Goal: Task Accomplishment & Management: Manage account settings

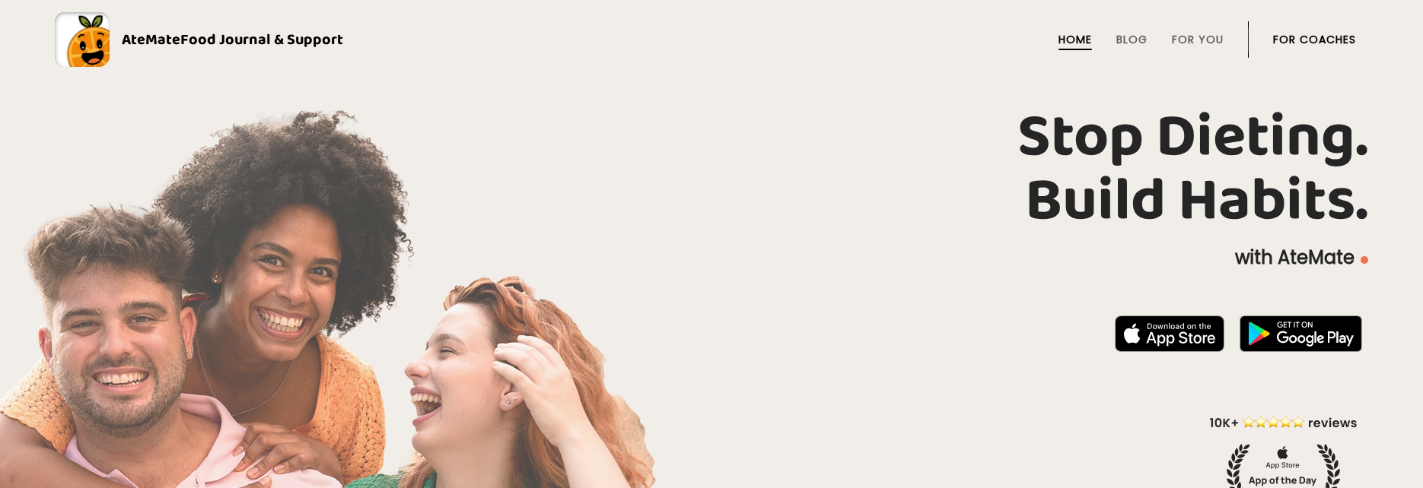
click at [1319, 24] on li "For Coaches" at bounding box center [1314, 39] width 83 height 37
click at [1321, 41] on link "For Coaches" at bounding box center [1314, 39] width 83 height 12
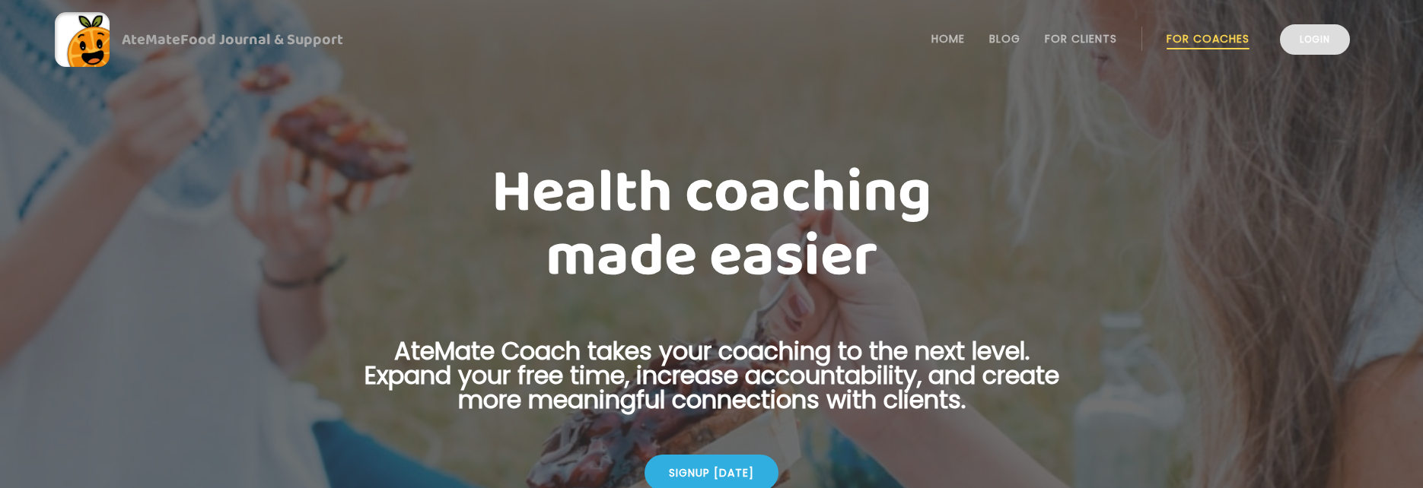
click at [1318, 44] on link "Login" at bounding box center [1315, 39] width 70 height 30
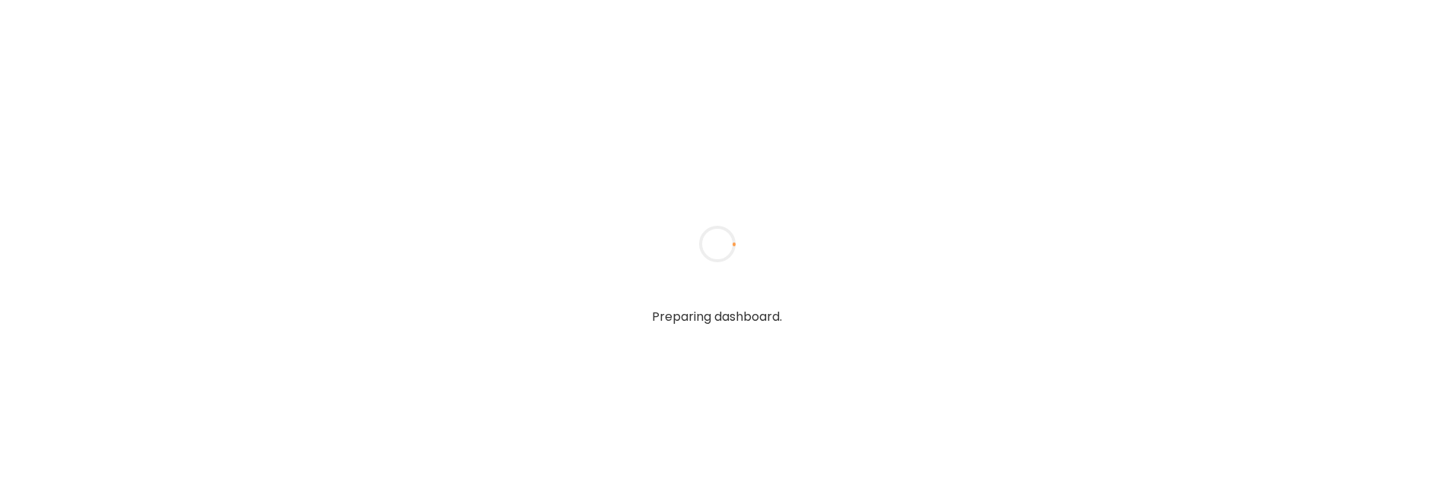
type input "**********"
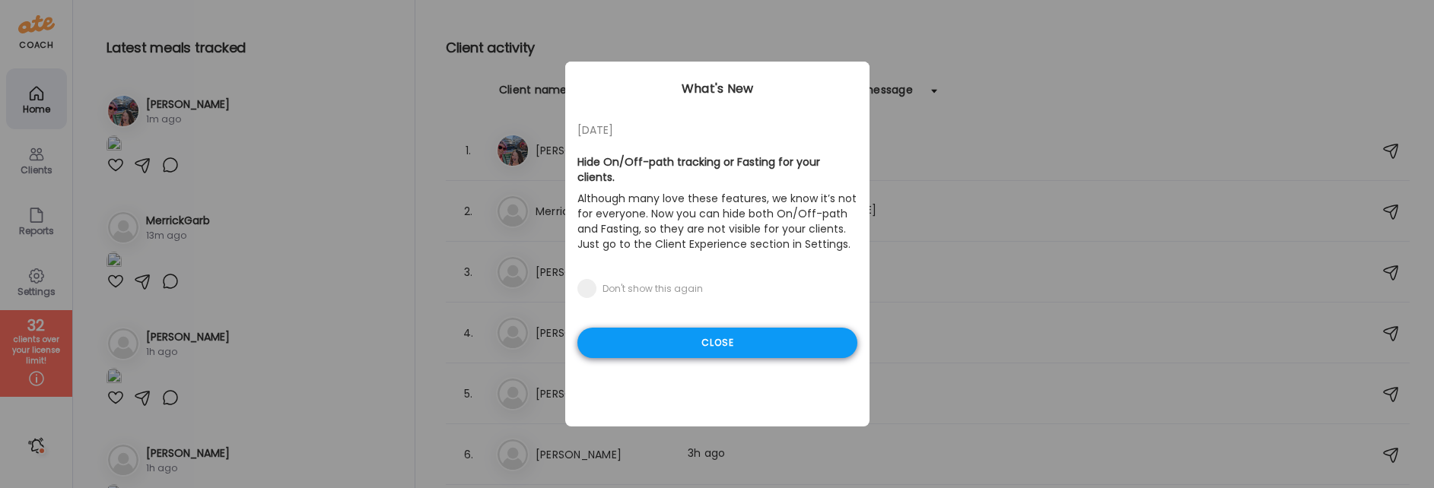
click at [695, 328] on div "Close" at bounding box center [718, 343] width 280 height 30
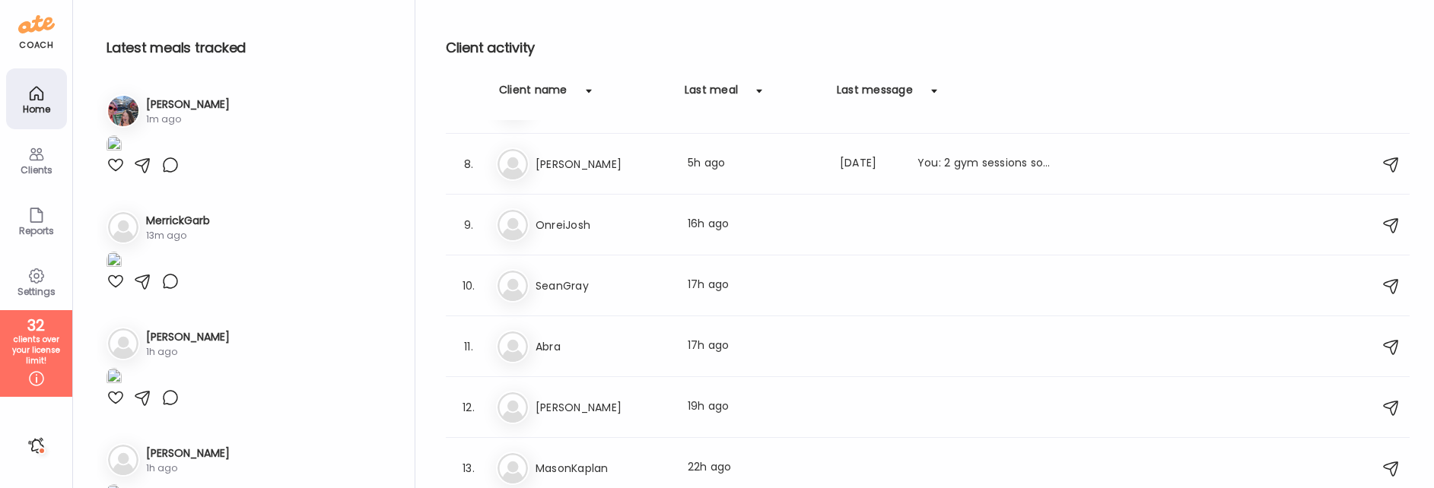
scroll to position [425, 0]
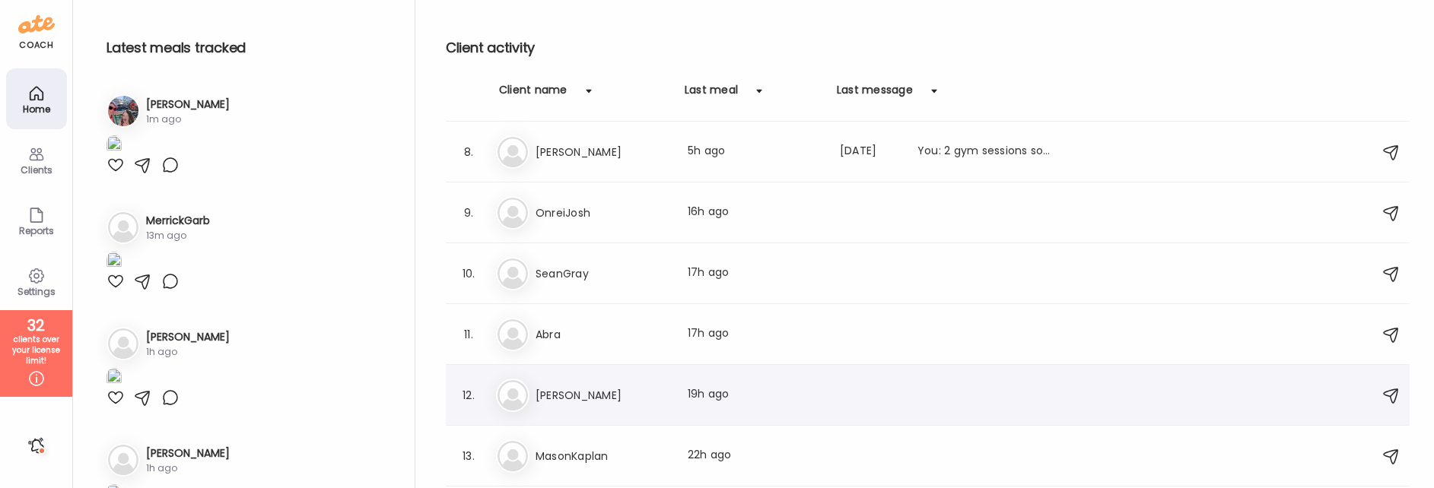
click at [620, 383] on div "Ka KaitlynnDeal Last meal: 19h ago" at bounding box center [930, 395] width 868 height 33
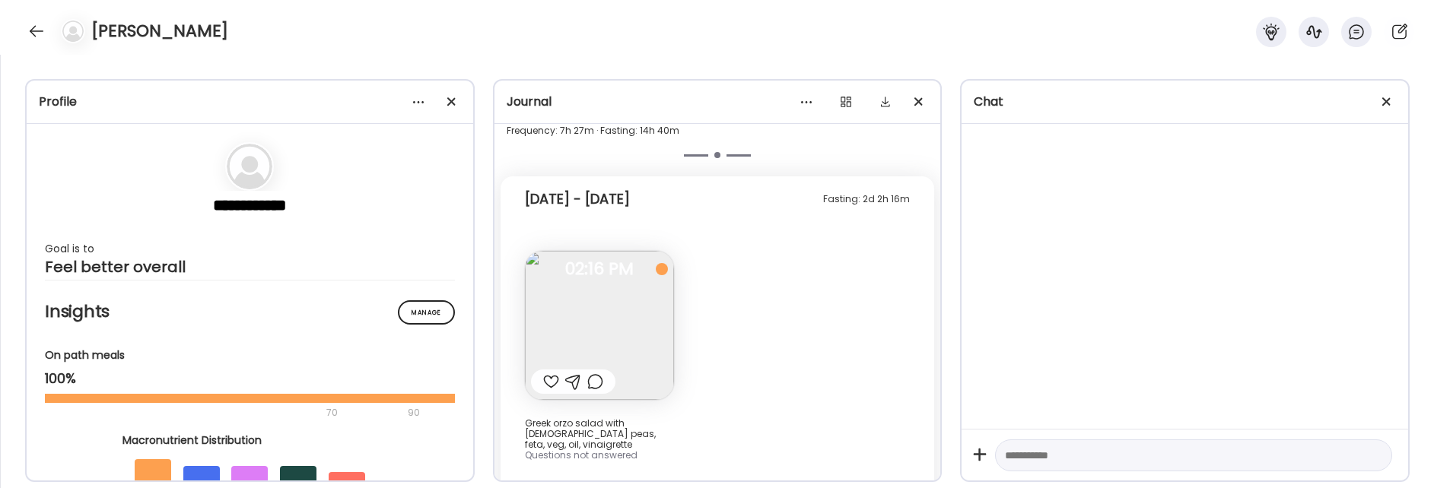
scroll to position [5488, 0]
click at [637, 328] on img at bounding box center [599, 319] width 149 height 149
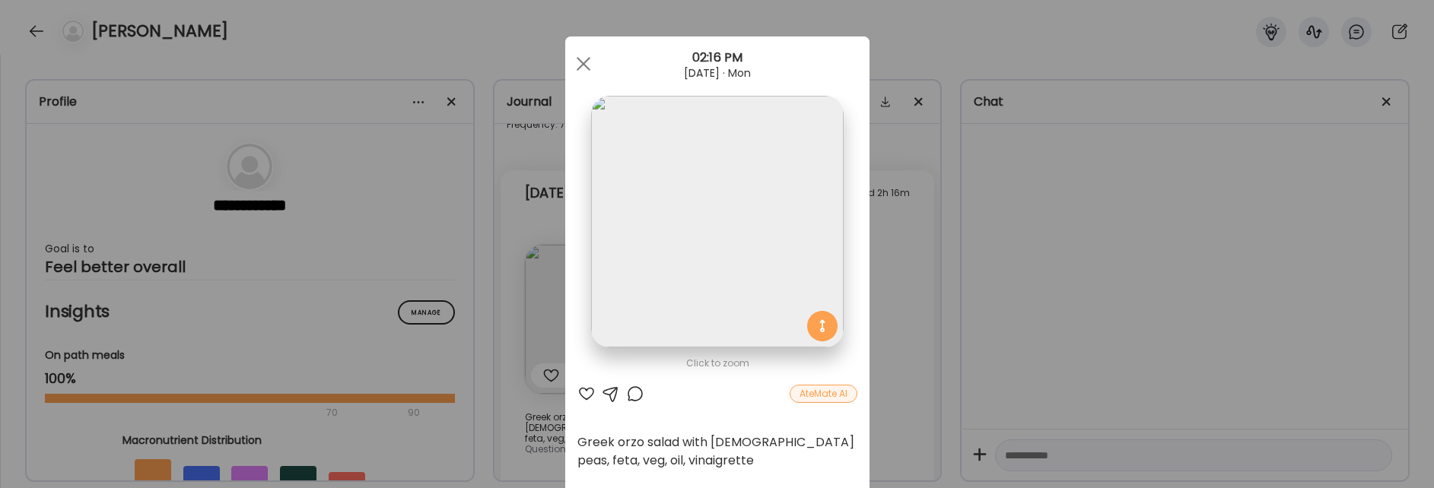
click at [895, 333] on div "Ate Coach Dashboard Wahoo! It’s official Take a moment to set up your Coach Pro…" at bounding box center [717, 244] width 1434 height 488
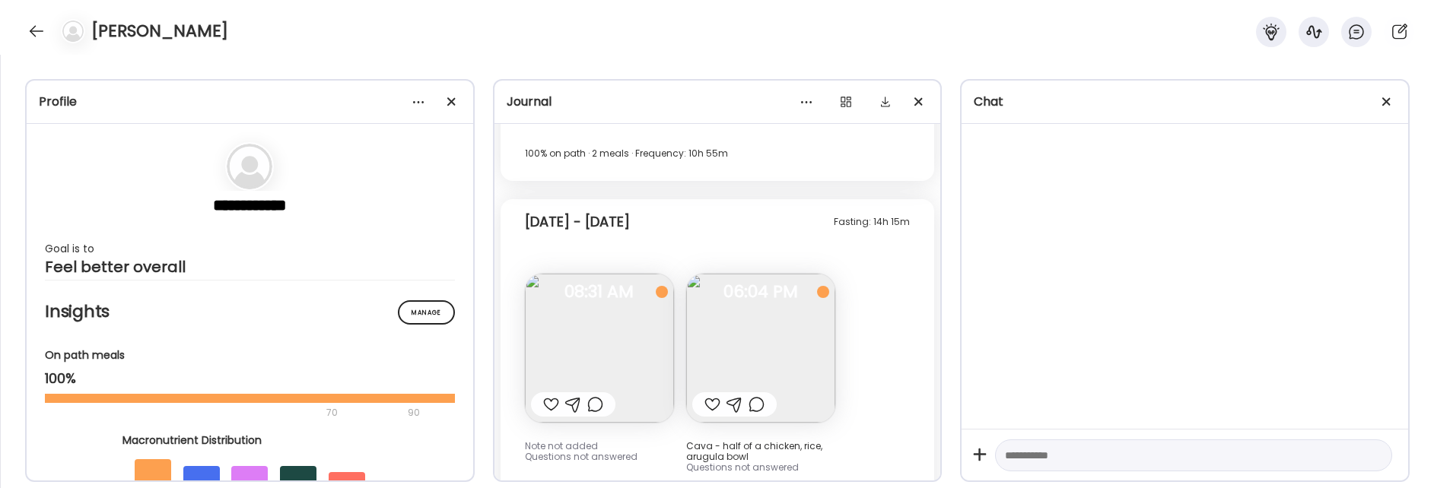
scroll to position [4326, 0]
click at [788, 358] on img at bounding box center [760, 349] width 149 height 149
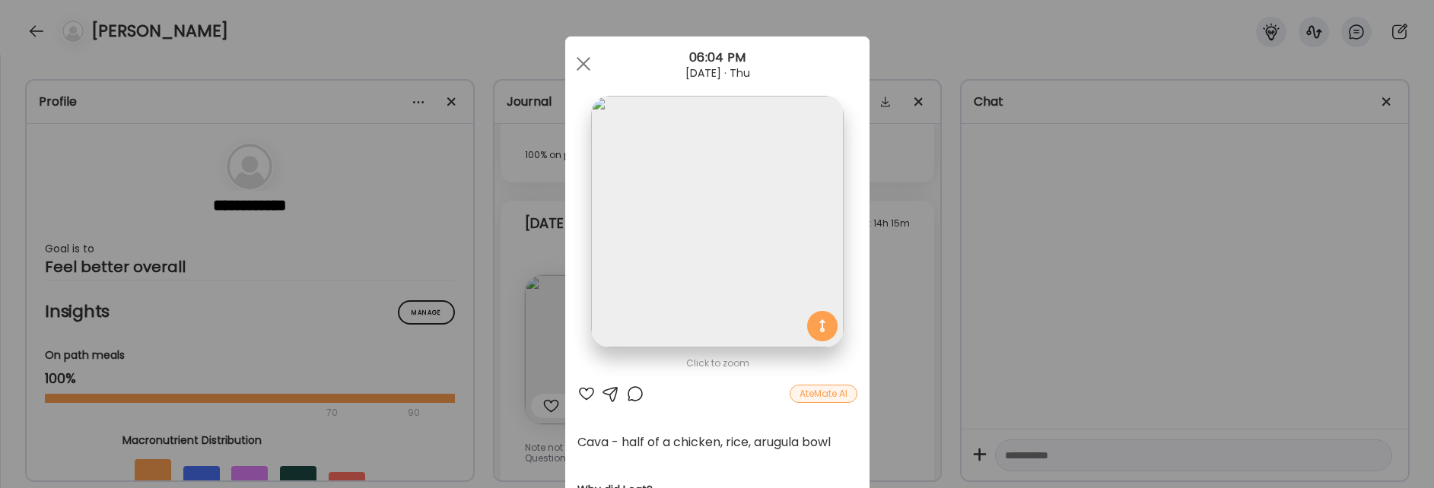
click at [1257, 259] on div "Ate Coach Dashboard Wahoo! It’s official Take a moment to set up your Coach Pro…" at bounding box center [717, 244] width 1434 height 488
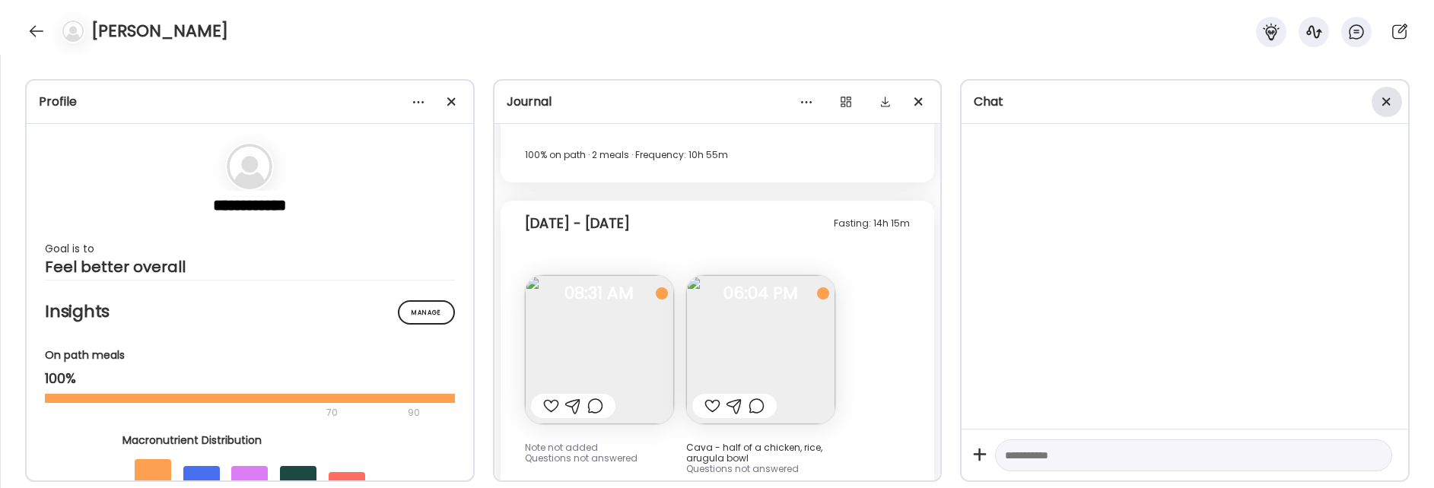
click at [1387, 96] on div at bounding box center [1387, 102] width 30 height 30
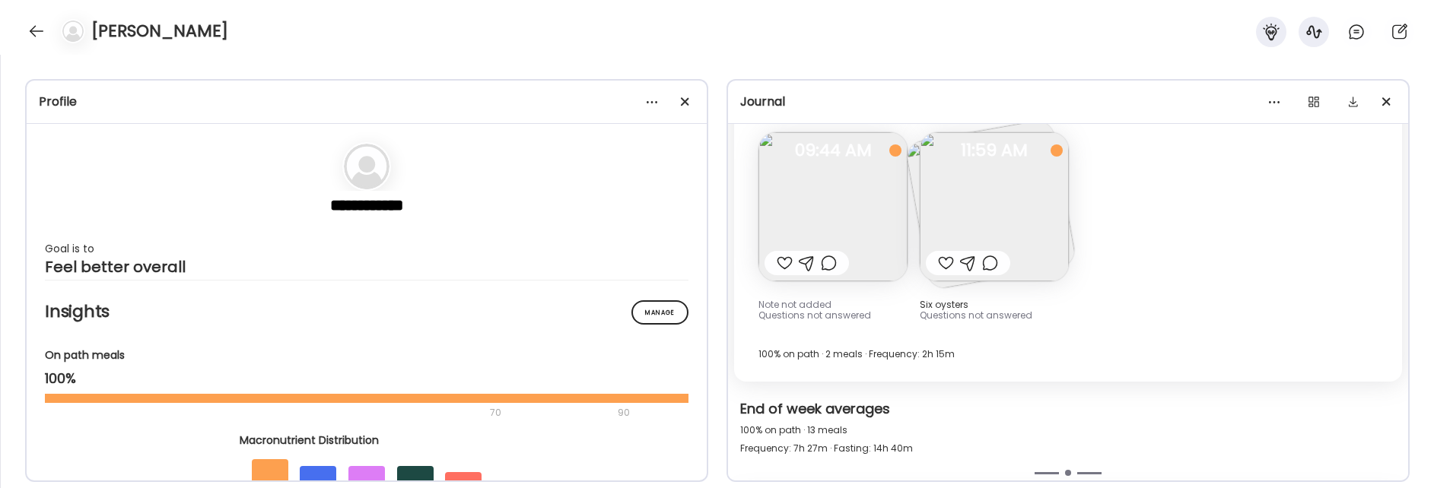
scroll to position [3487, 0]
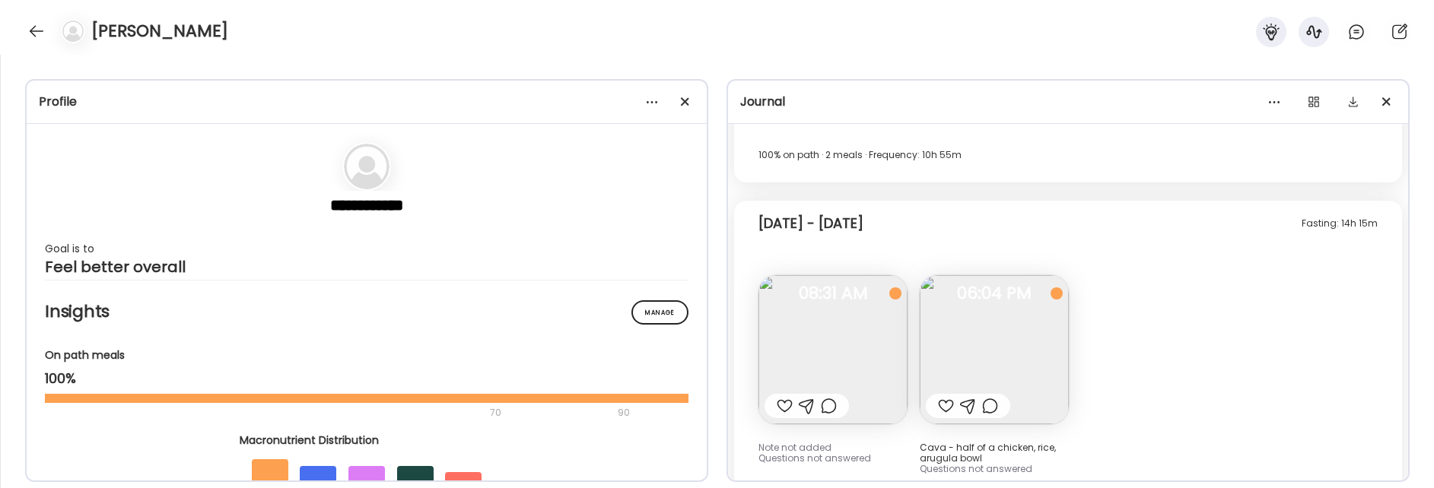
click at [1024, 367] on img at bounding box center [994, 349] width 149 height 149
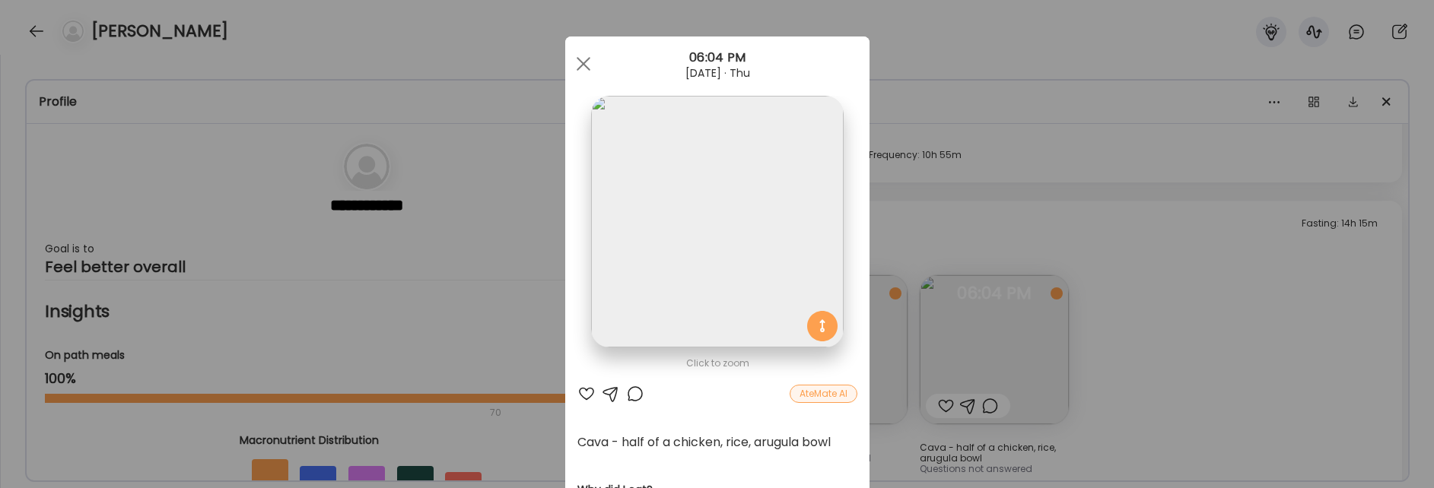
click at [1200, 374] on div "Ate Coach Dashboard Wahoo! It’s official Take a moment to set up your Coach Pro…" at bounding box center [717, 244] width 1434 height 488
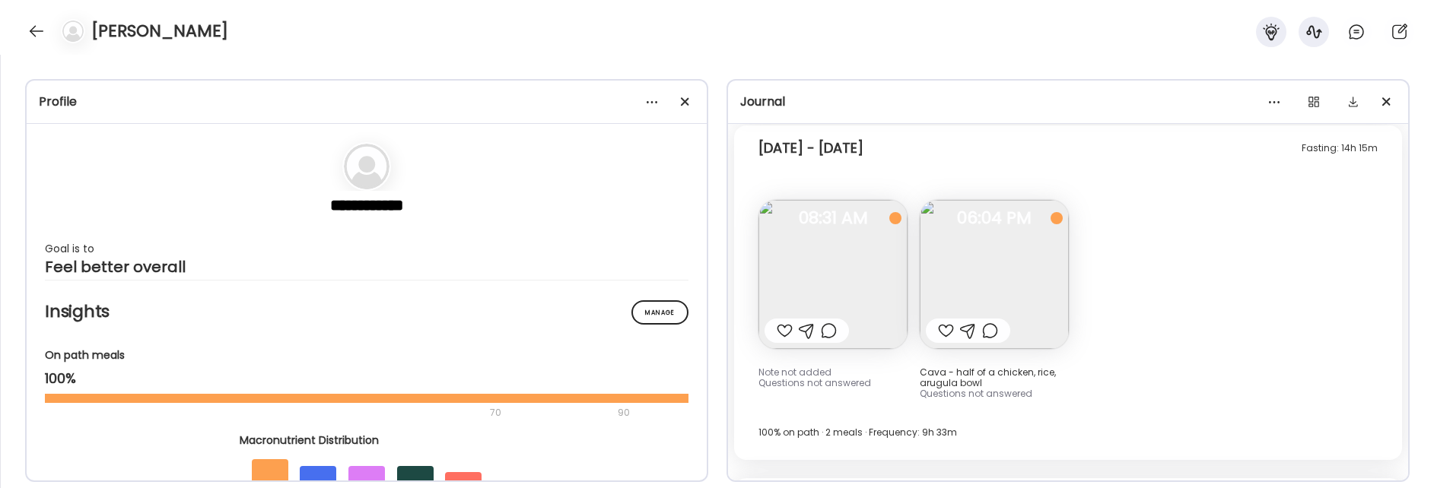
scroll to position [3562, 0]
click at [696, 105] on div at bounding box center [685, 102] width 30 height 30
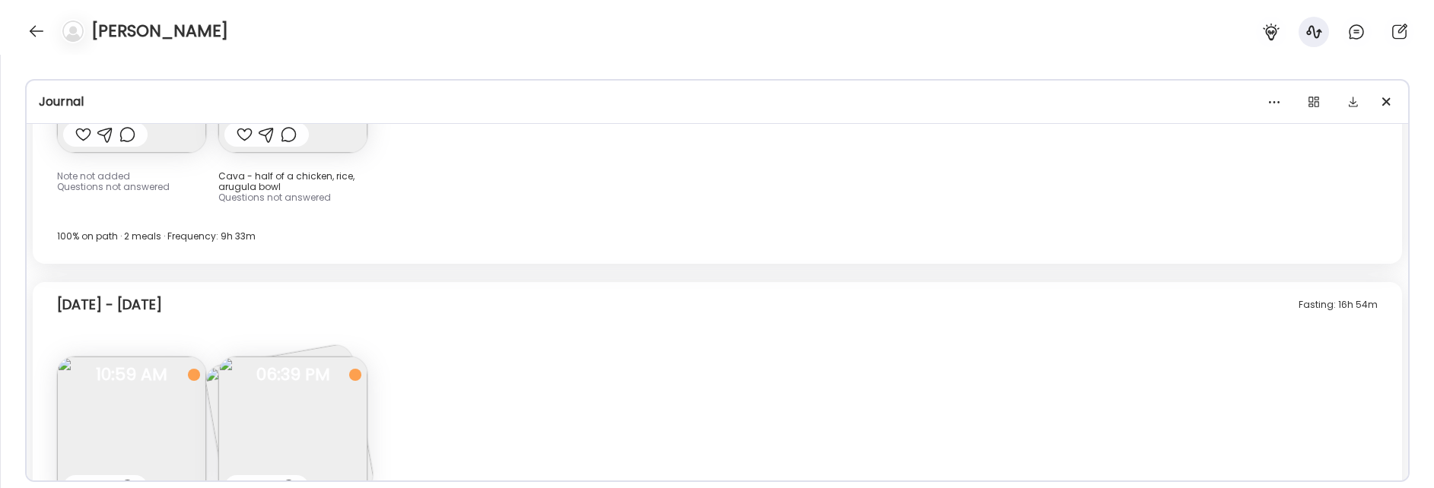
scroll to position [3366, 0]
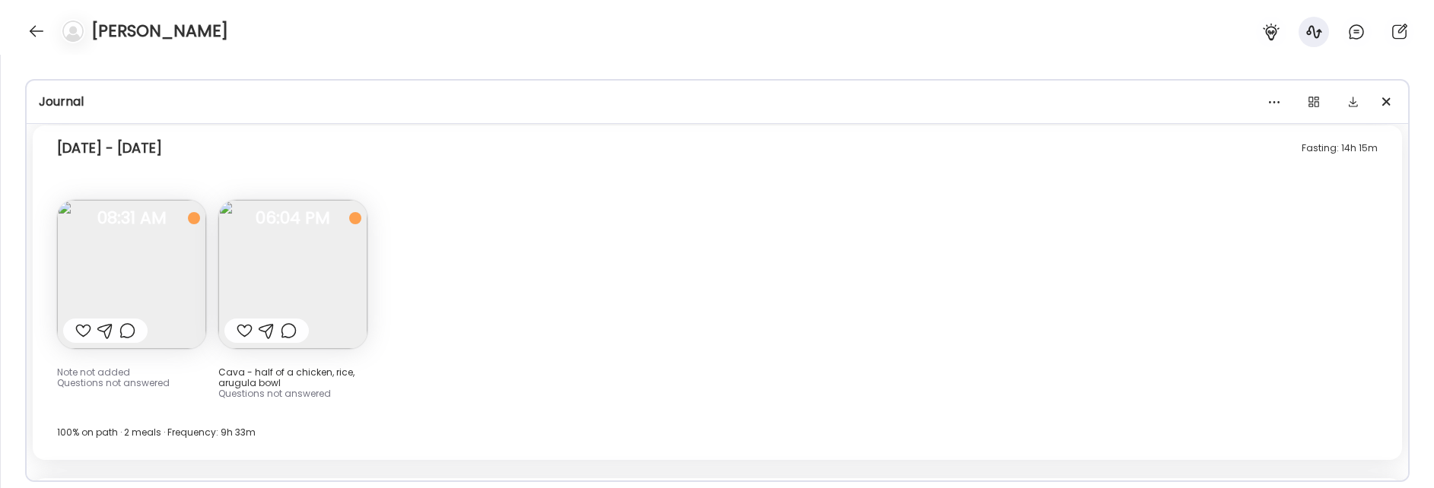
click at [348, 272] on img at bounding box center [292, 274] width 149 height 149
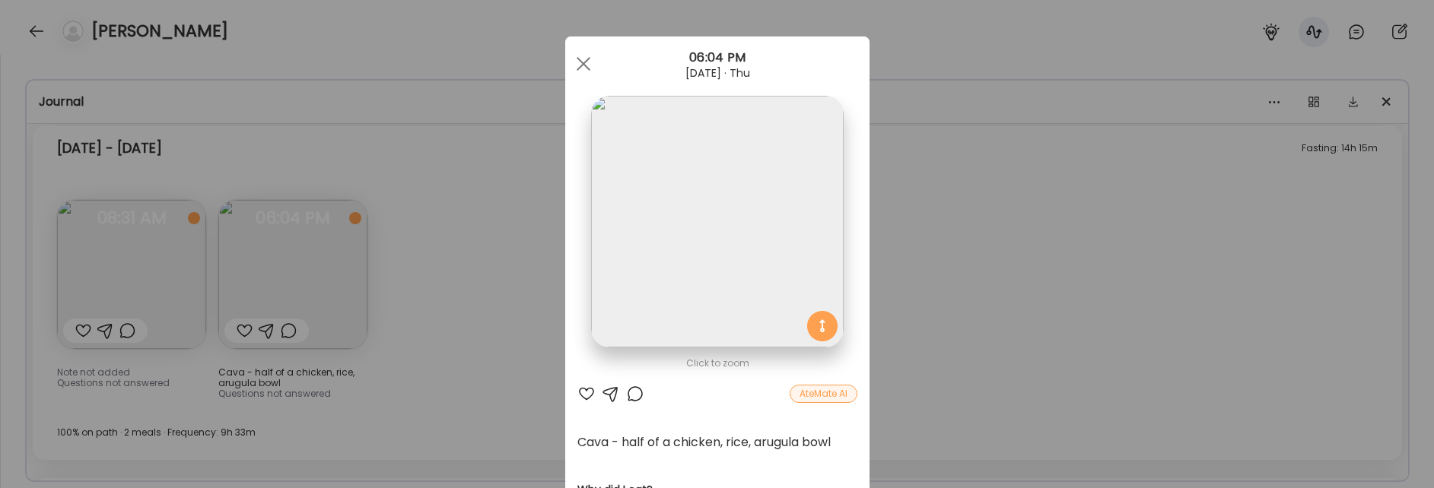
click at [482, 322] on div "Ate Coach Dashboard Wahoo! It’s official Take a moment to set up your Coach Pro…" at bounding box center [717, 244] width 1434 height 488
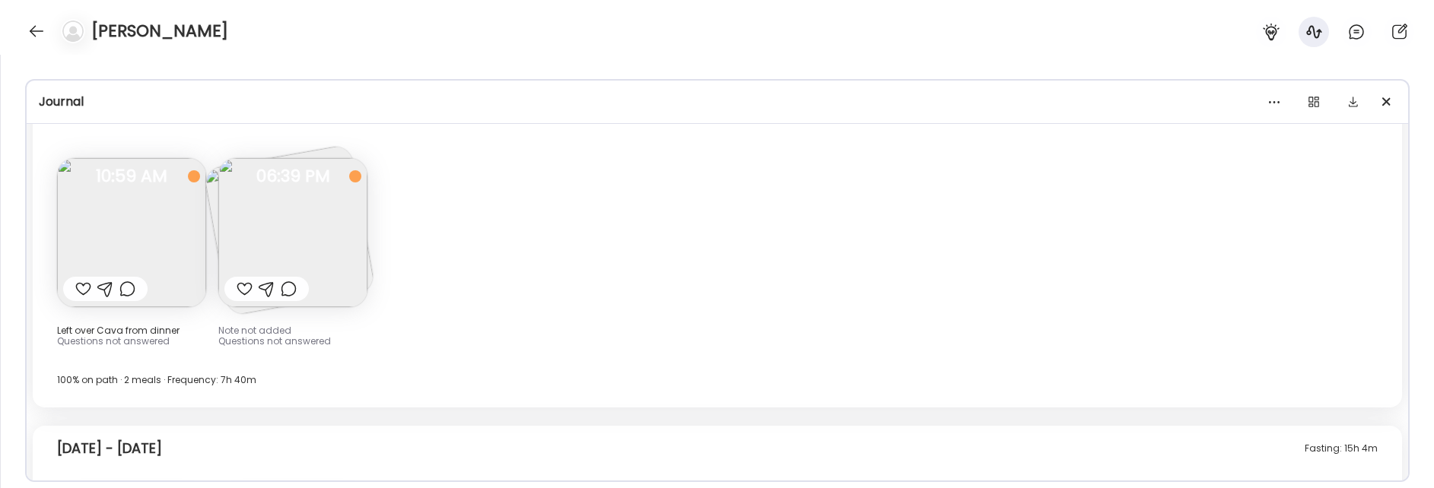
scroll to position [3673, 0]
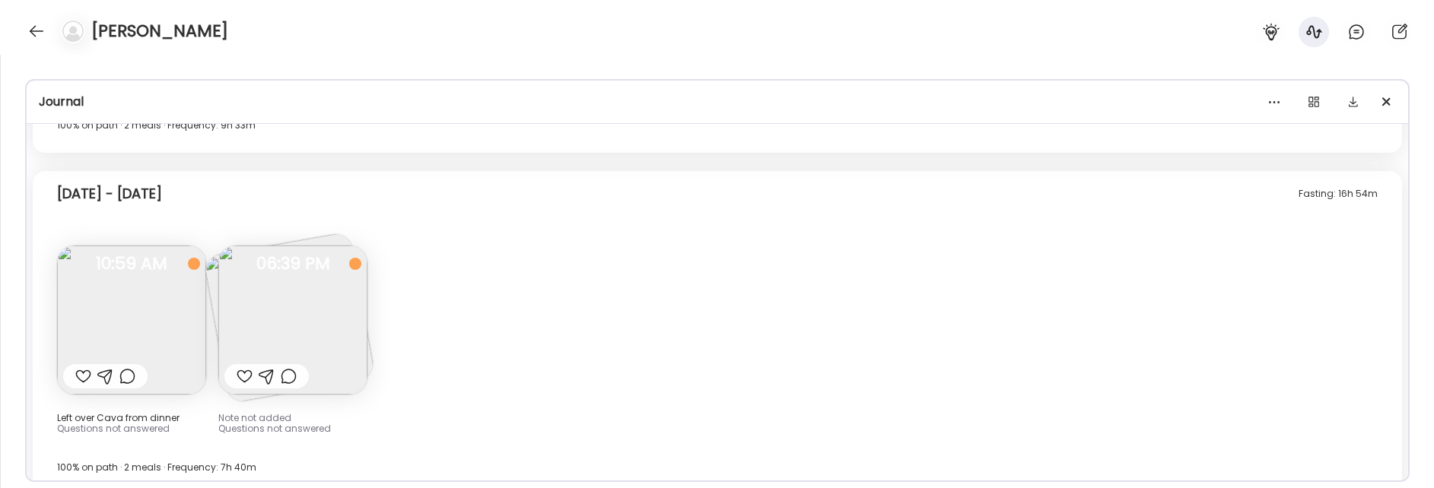
click at [92, 333] on img at bounding box center [131, 320] width 149 height 149
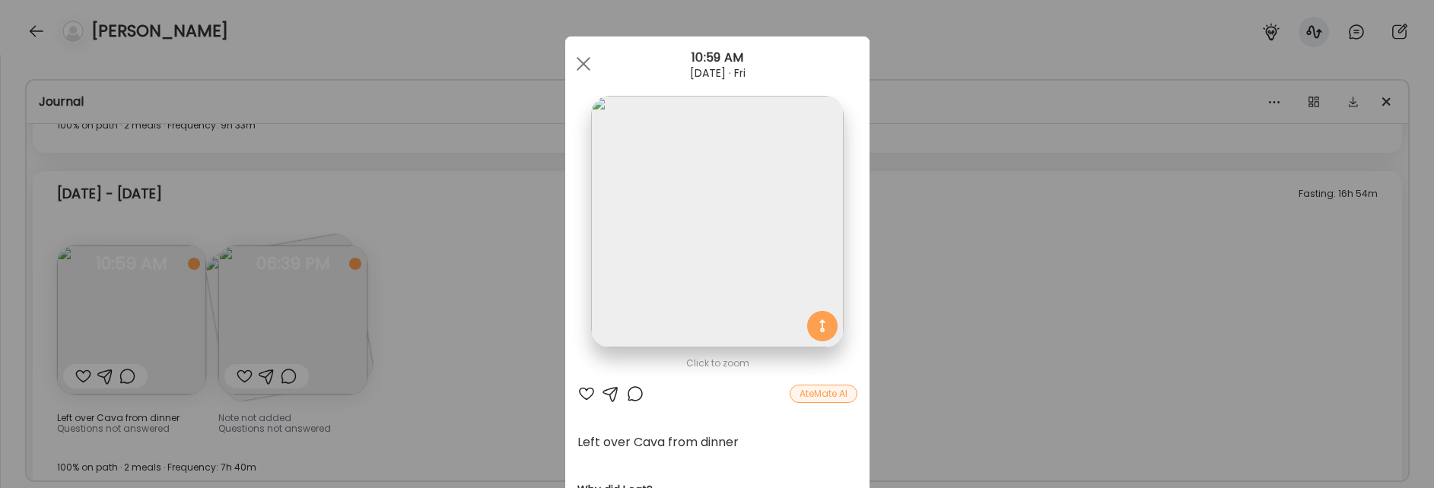
click at [463, 252] on div "Ate Coach Dashboard Wahoo! It’s official Take a moment to set up your Coach Pro…" at bounding box center [717, 244] width 1434 height 488
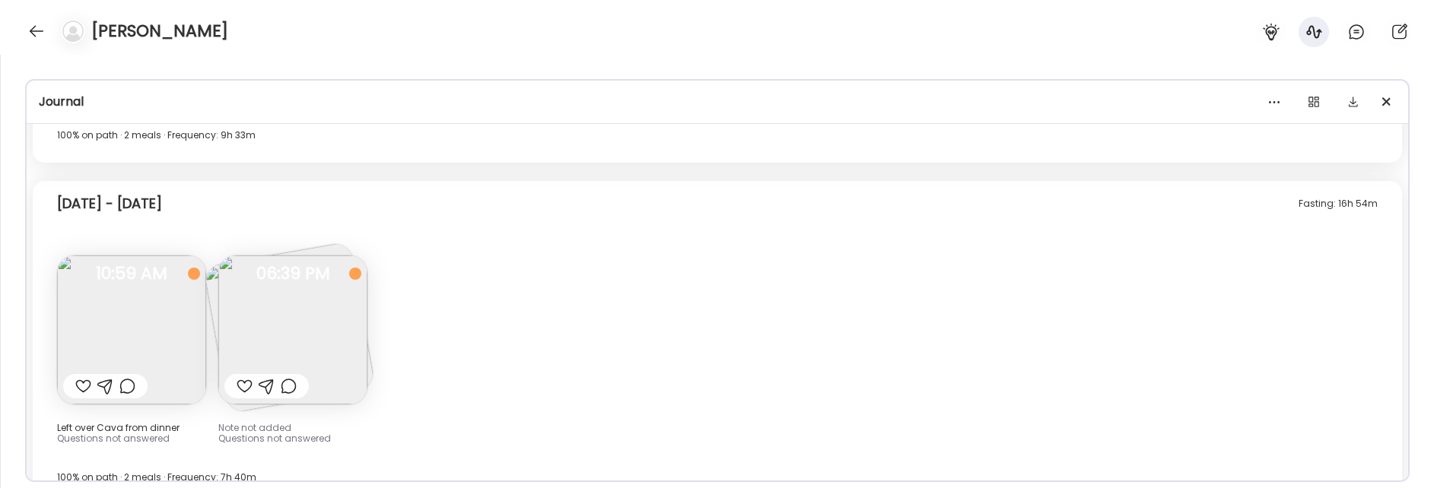
scroll to position [3668, 0]
click at [307, 342] on img at bounding box center [292, 325] width 149 height 149
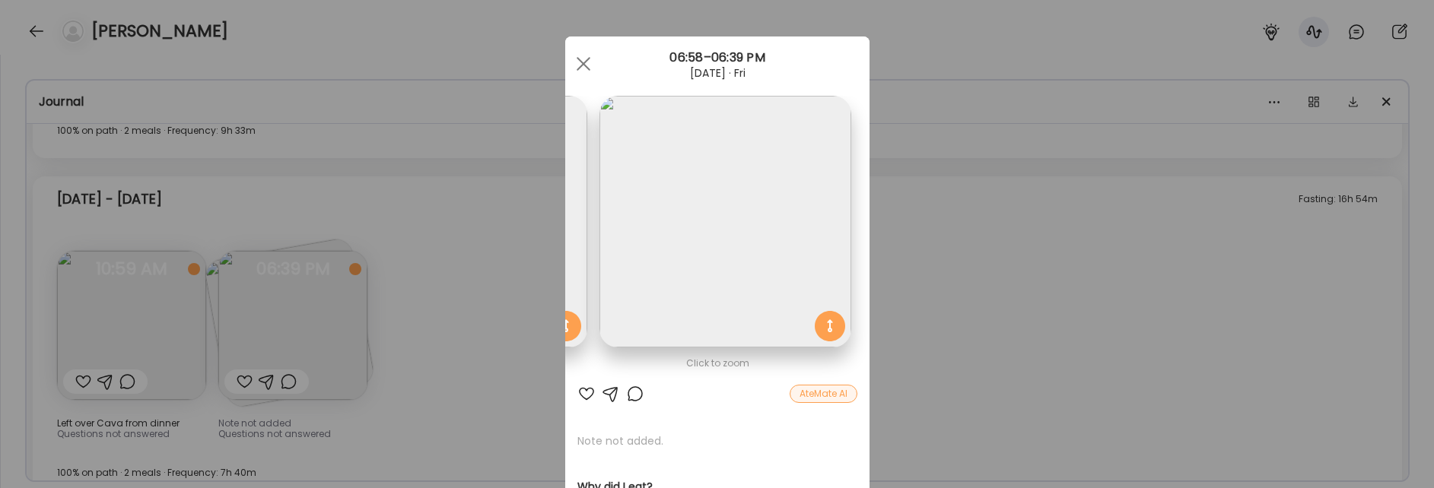
click at [746, 364] on div "Click to zoom" at bounding box center [718, 364] width 280 height 18
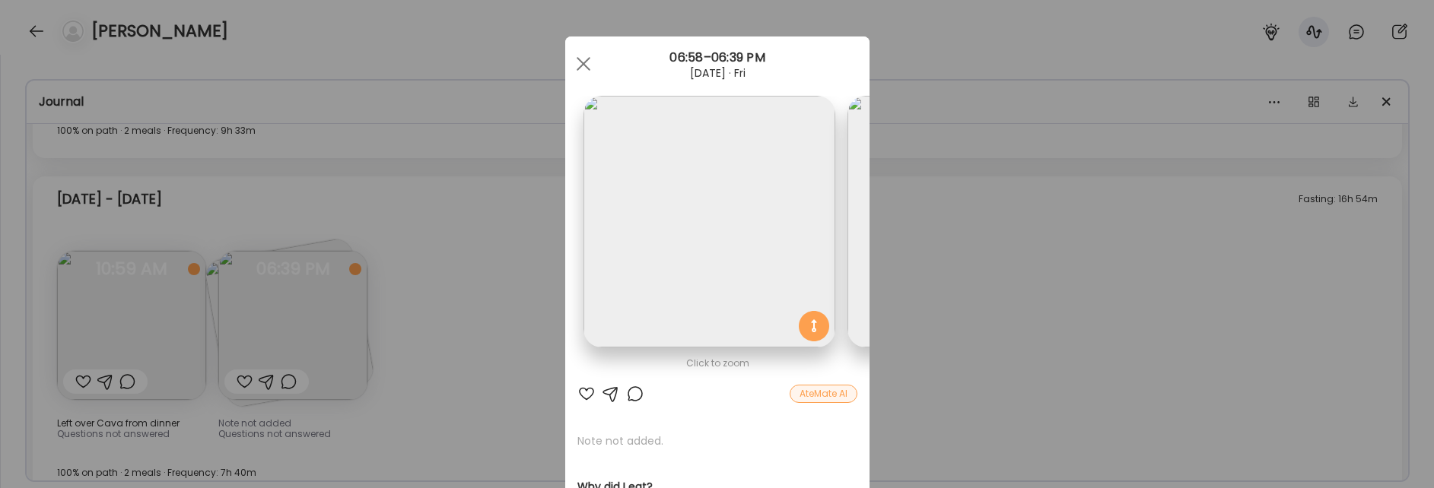
click at [508, 392] on div "Ate Coach Dashboard Wahoo! It’s official Take a moment to set up your Coach Pro…" at bounding box center [717, 244] width 1434 height 488
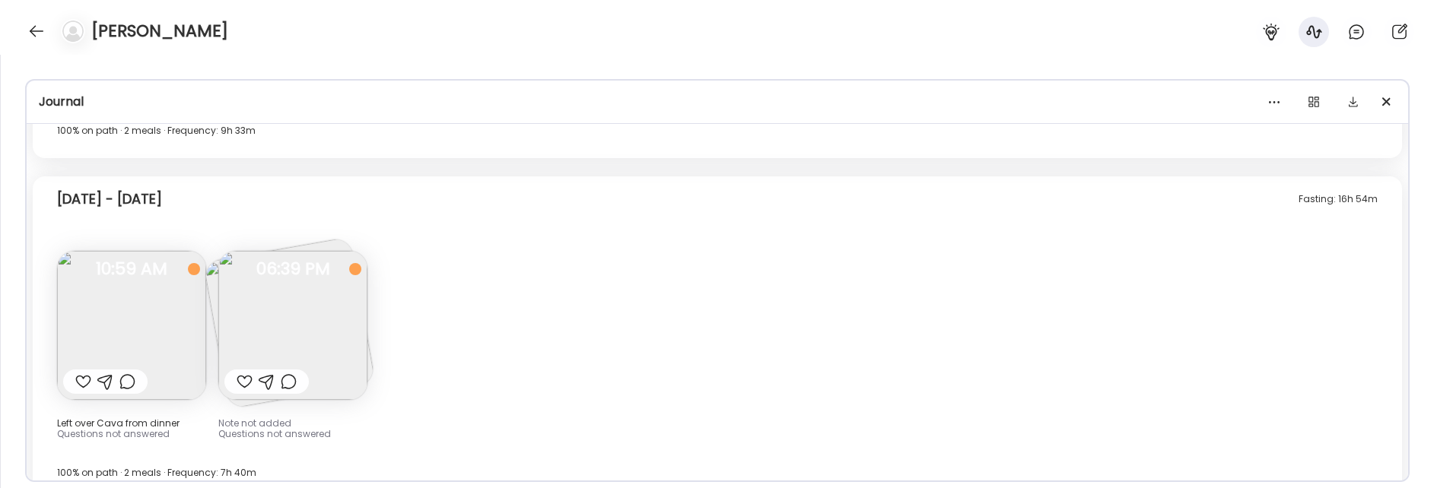
click at [318, 348] on img at bounding box center [292, 325] width 149 height 149
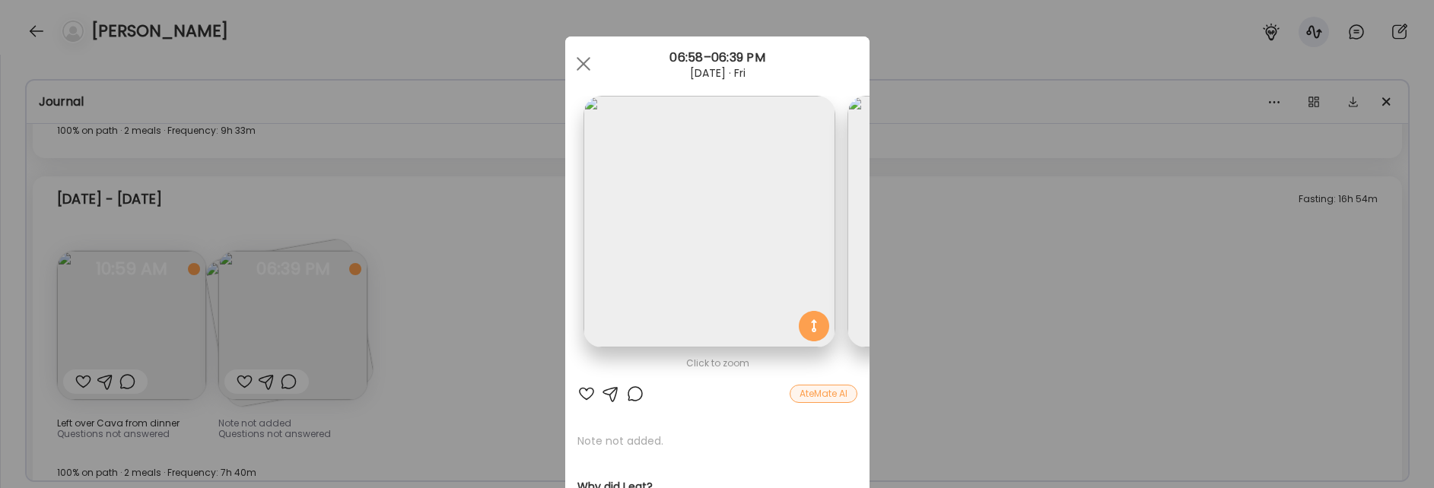
click at [515, 400] on div "Ate Coach Dashboard Wahoo! It’s official Take a moment to set up your Coach Pro…" at bounding box center [717, 244] width 1434 height 488
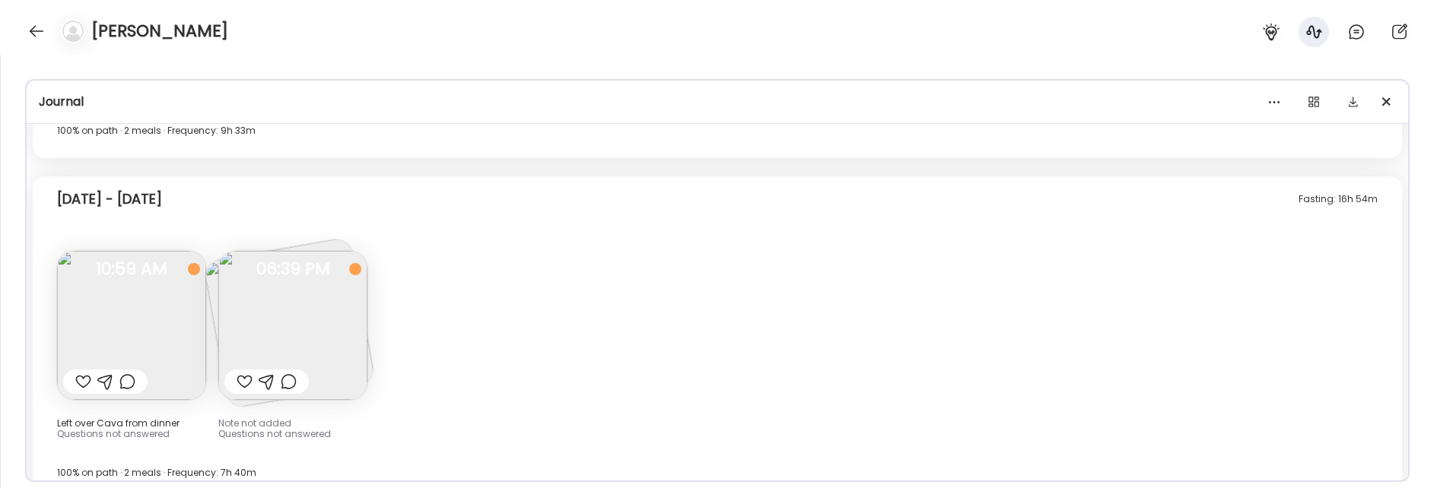
click at [298, 341] on img at bounding box center [292, 325] width 149 height 149
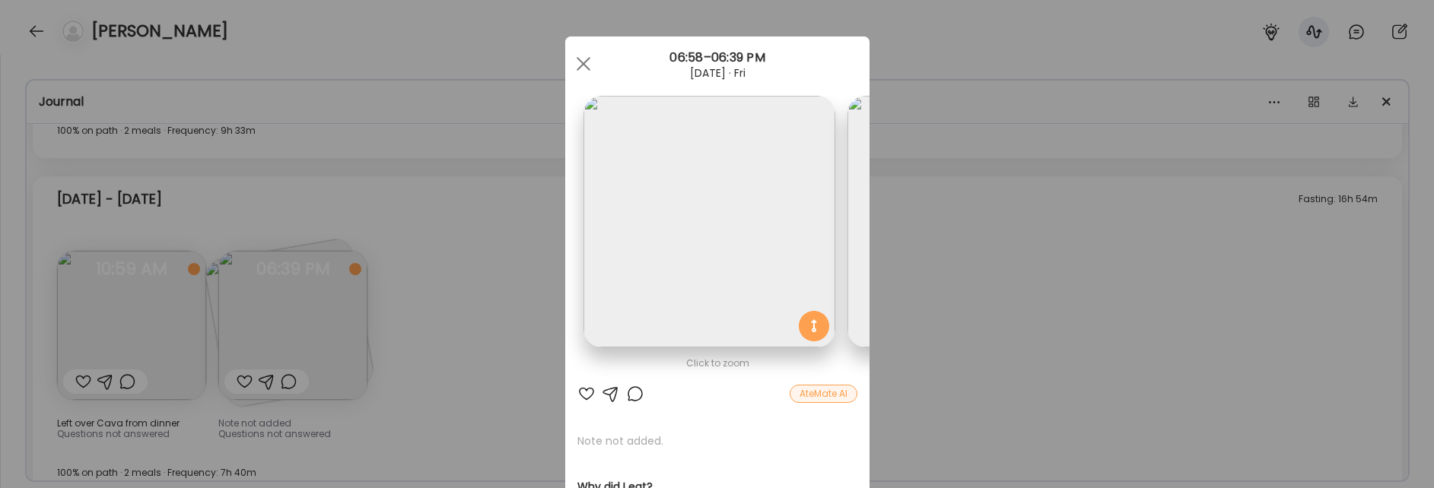
scroll to position [0, 248]
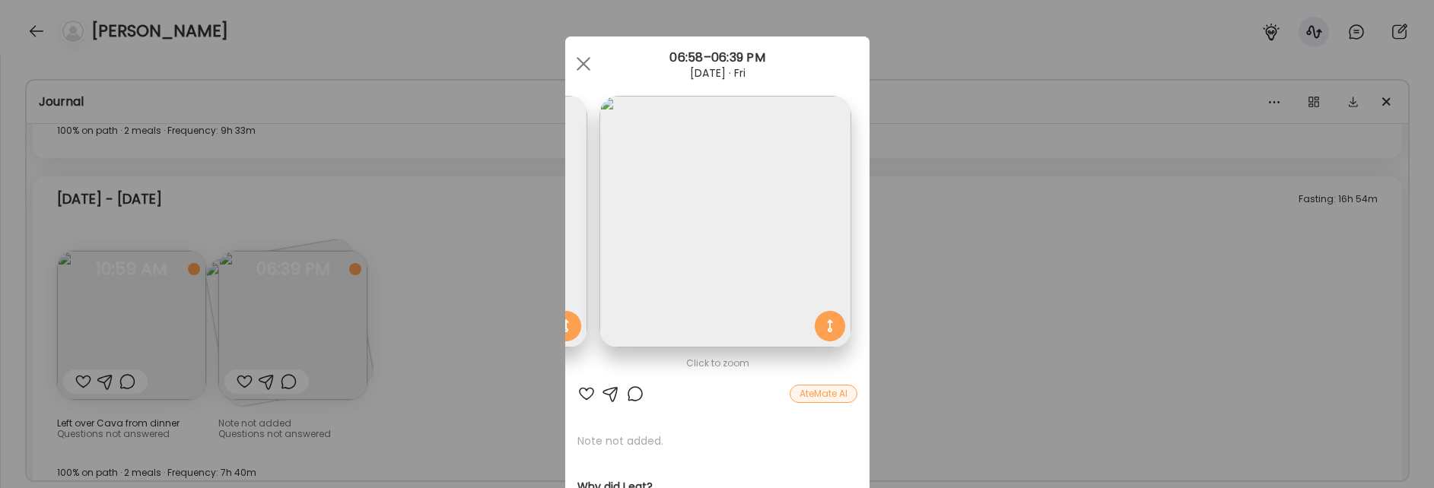
click at [875, 346] on div "Ate Coach Dashboard Wahoo! It’s official Take a moment to set up your Coach Pro…" at bounding box center [717, 244] width 1434 height 488
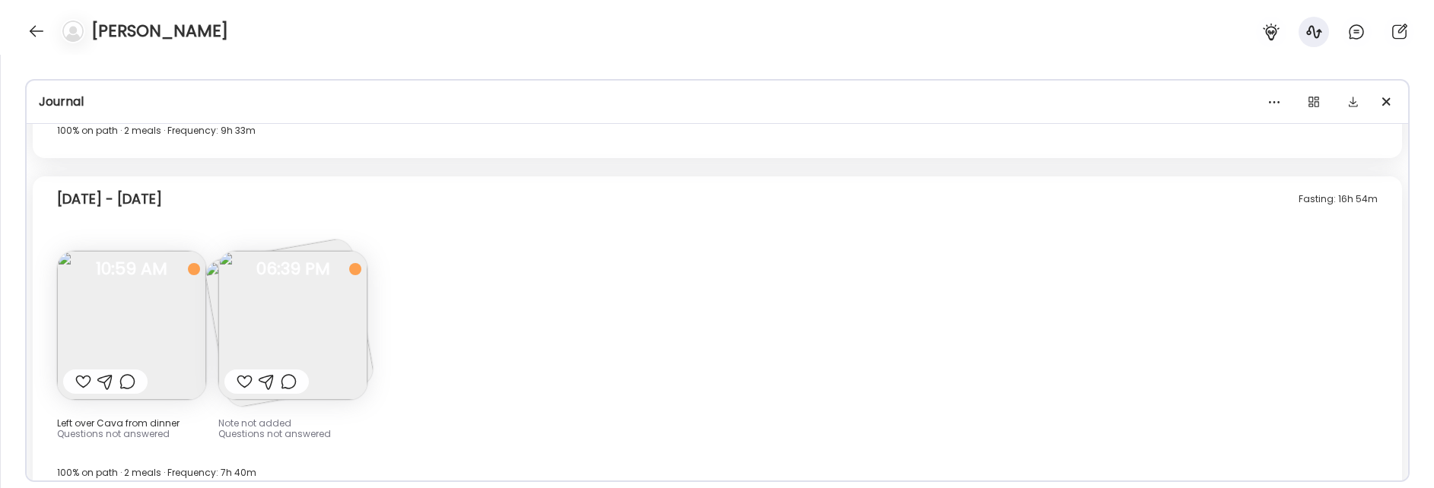
click at [350, 355] on img at bounding box center [292, 325] width 149 height 149
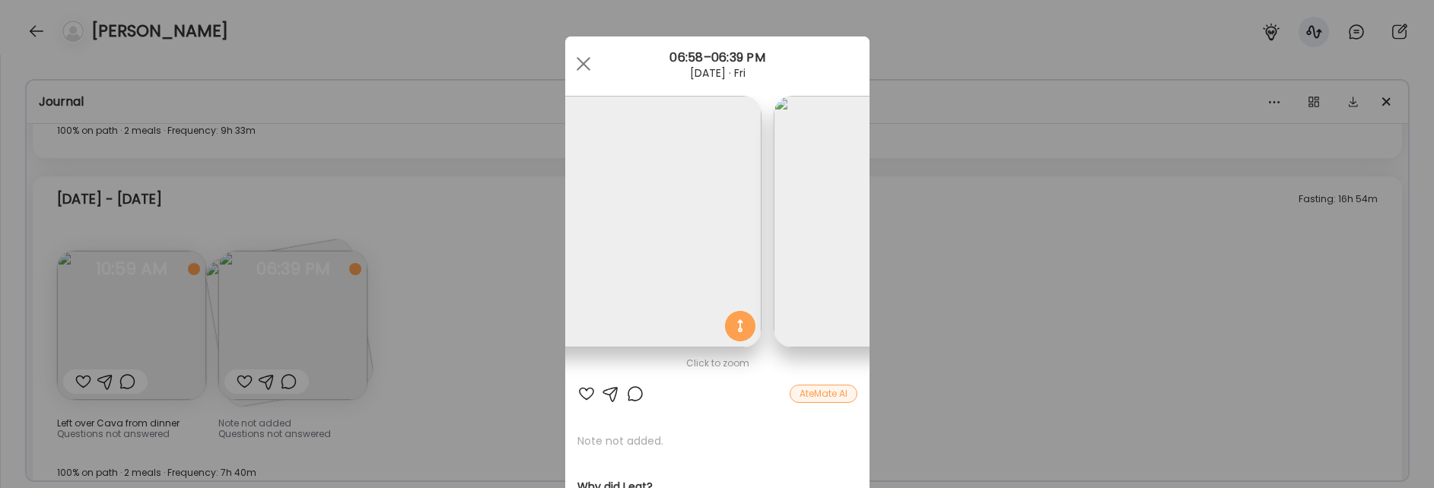
scroll to position [0, 0]
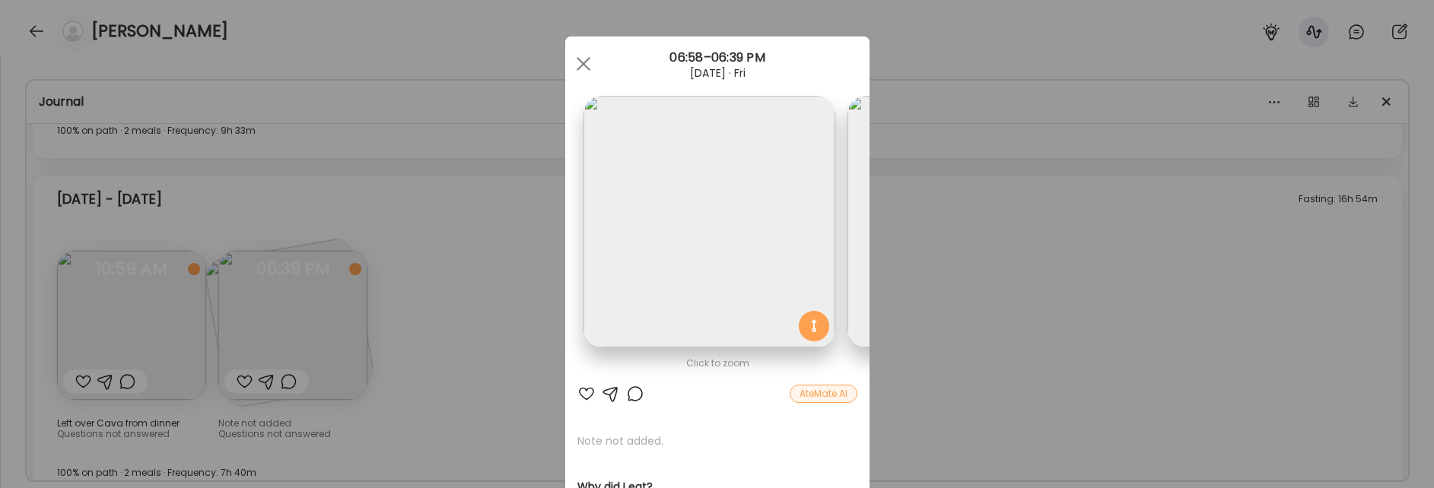
click at [929, 343] on div "Ate Coach Dashboard Wahoo! It’s official Take a moment to set up your Coach Pro…" at bounding box center [717, 244] width 1434 height 488
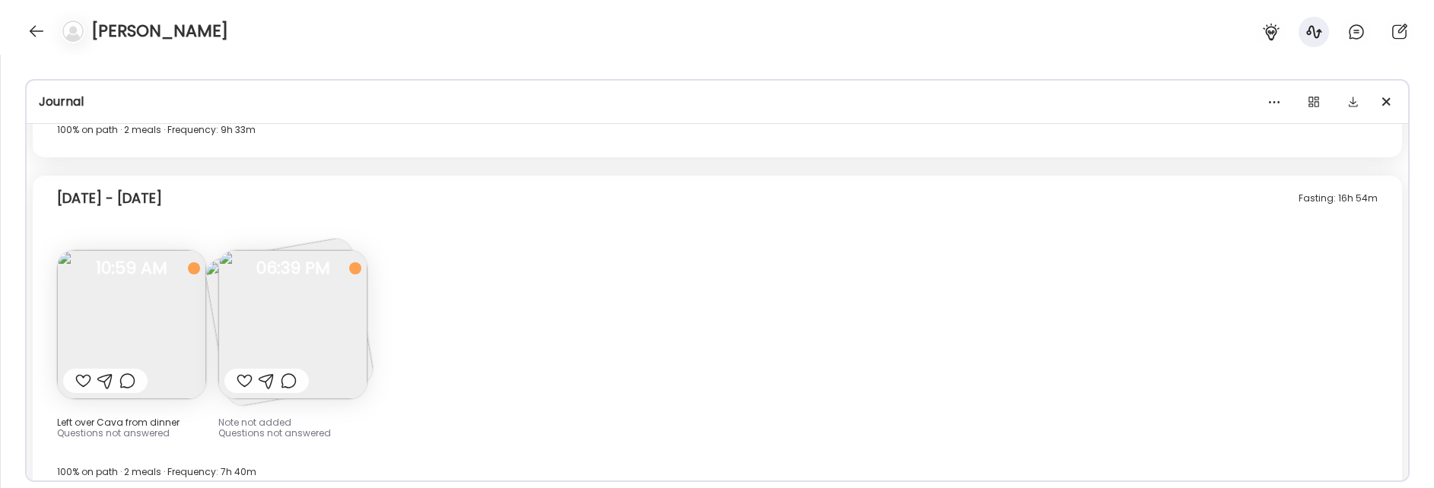
scroll to position [3661, 0]
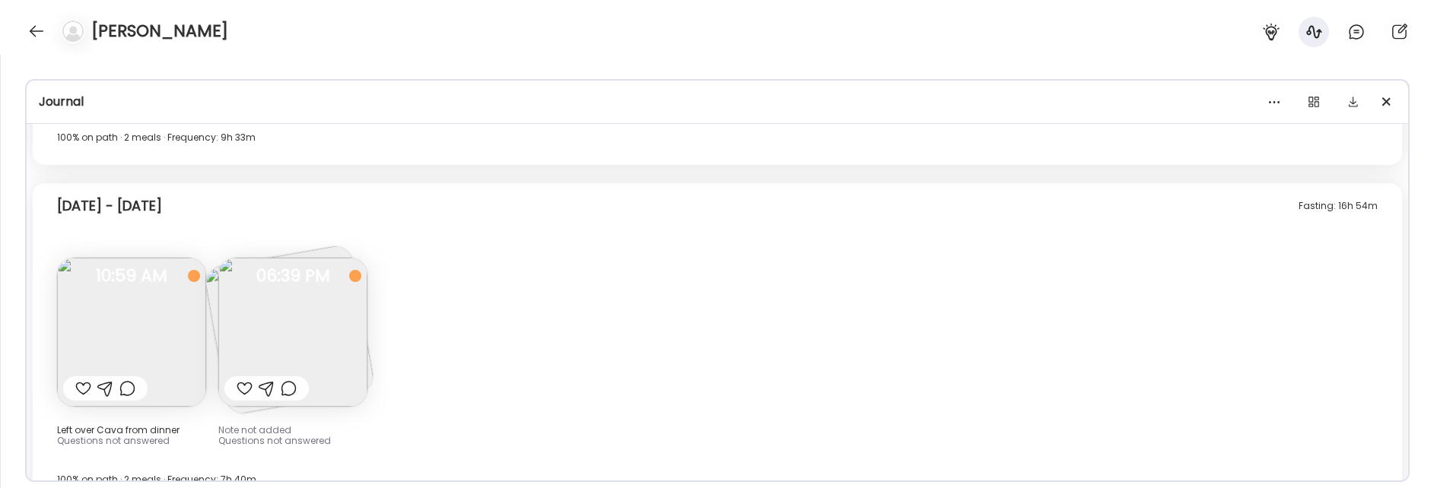
click at [307, 319] on img at bounding box center [292, 332] width 149 height 149
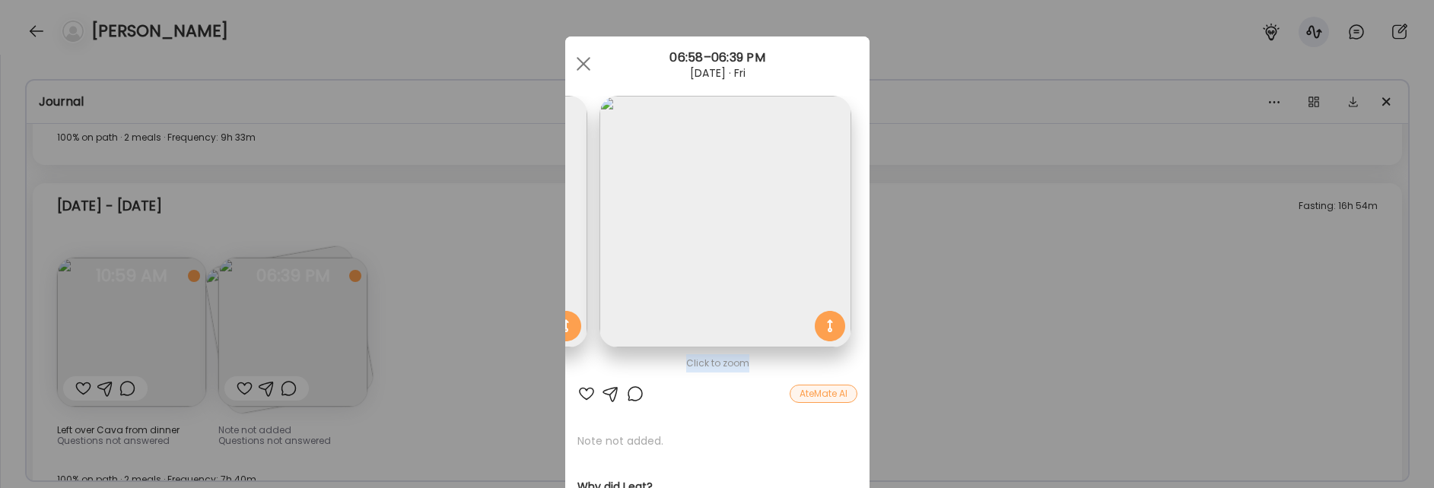
drag, startPoint x: 738, startPoint y: 369, endPoint x: 587, endPoint y: 367, distance: 151.4
click at [587, 367] on div "Click to zoom" at bounding box center [718, 364] width 280 height 18
click at [709, 382] on div "Click to zoom AteMate AI Note not added. Why did I eat? Not answered. How am I …" at bounding box center [717, 323] width 304 height 572
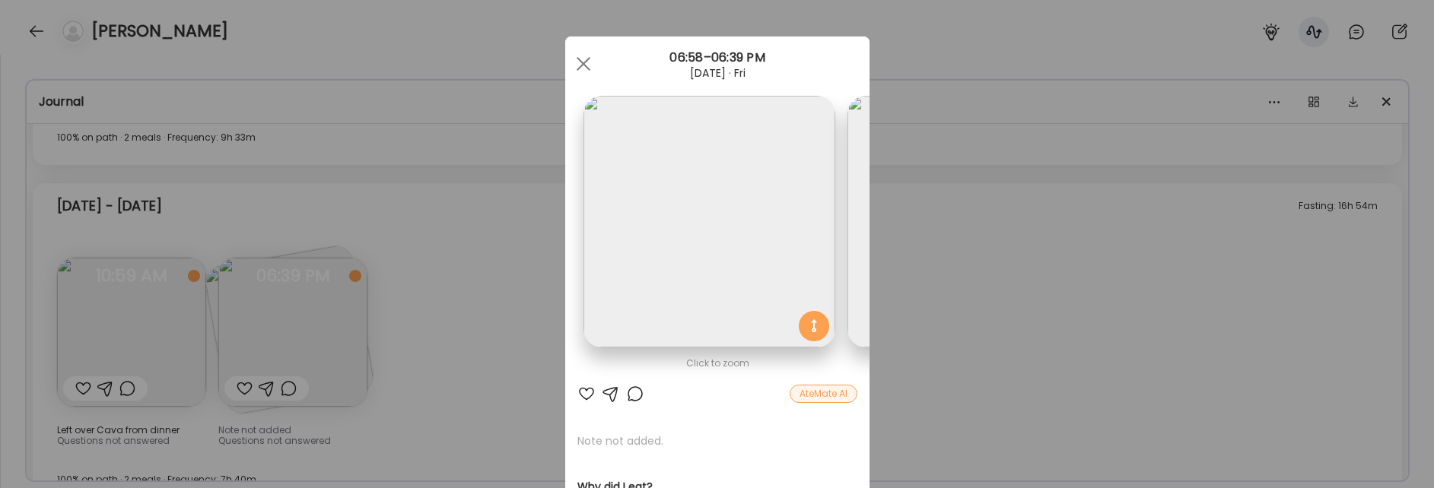
click at [488, 369] on div "Ate Coach Dashboard Wahoo! It’s official Take a moment to set up your Coach Pro…" at bounding box center [717, 244] width 1434 height 488
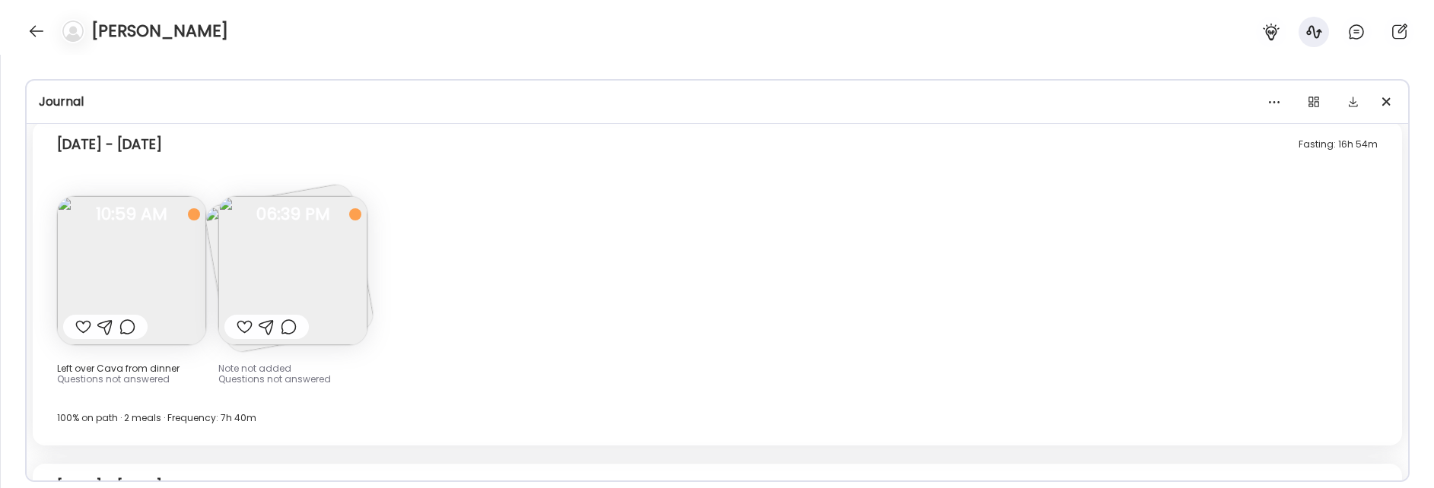
scroll to position [3727, 0]
click at [332, 245] on img at bounding box center [292, 267] width 149 height 149
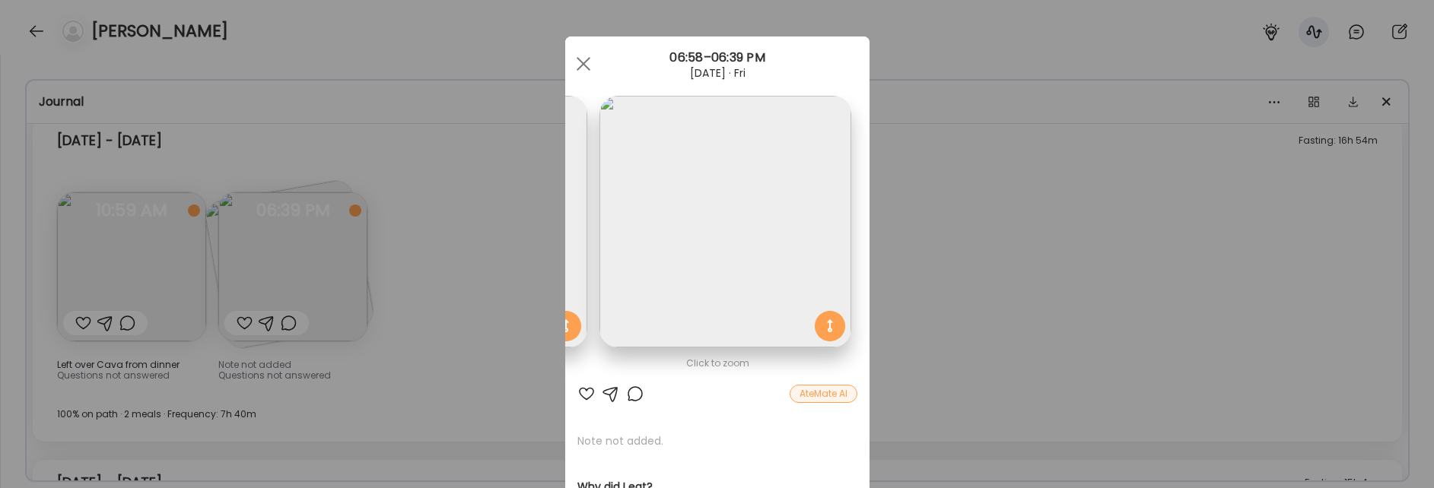
click at [596, 333] on section at bounding box center [717, 239] width 304 height 286
click at [508, 339] on div "Ate Coach Dashboard Wahoo! It’s official Take a moment to set up your Coach Pro…" at bounding box center [717, 244] width 1434 height 488
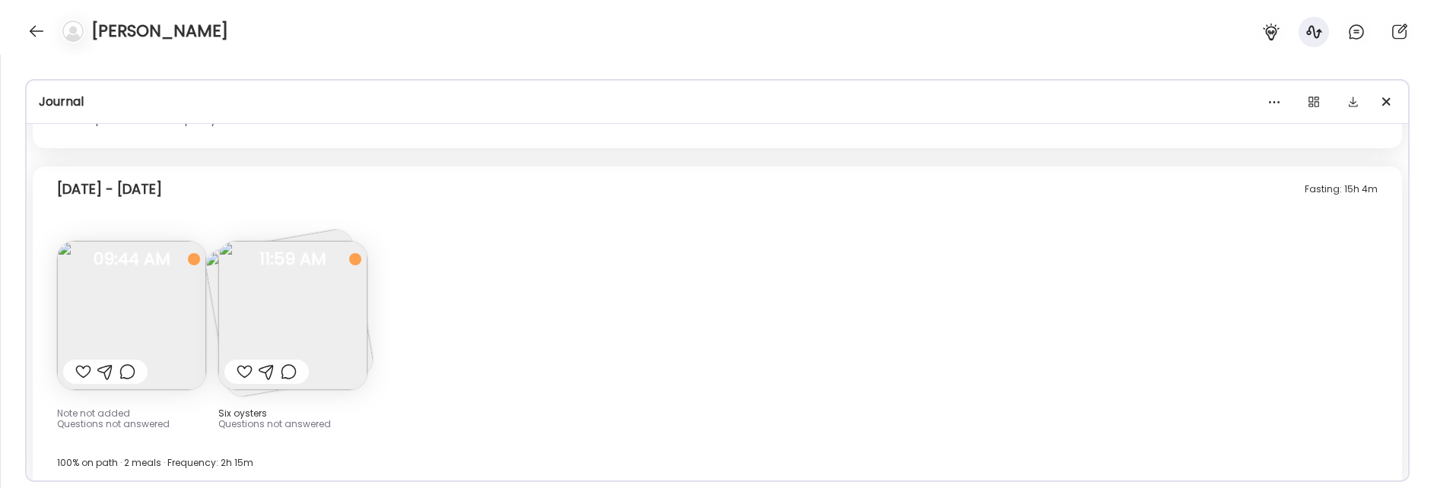
scroll to position [4018, 0]
click at [317, 273] on img at bounding box center [292, 317] width 149 height 149
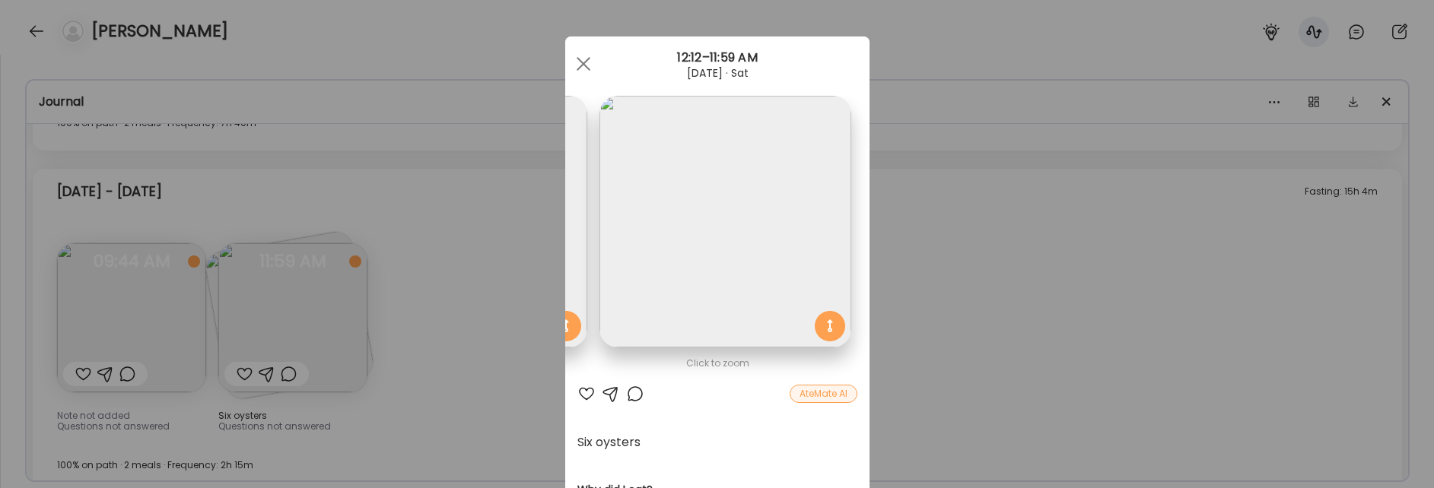
click at [410, 237] on div "Ate Coach Dashboard Wahoo! It’s official Take a moment to set up your Coach Pro…" at bounding box center [717, 244] width 1434 height 488
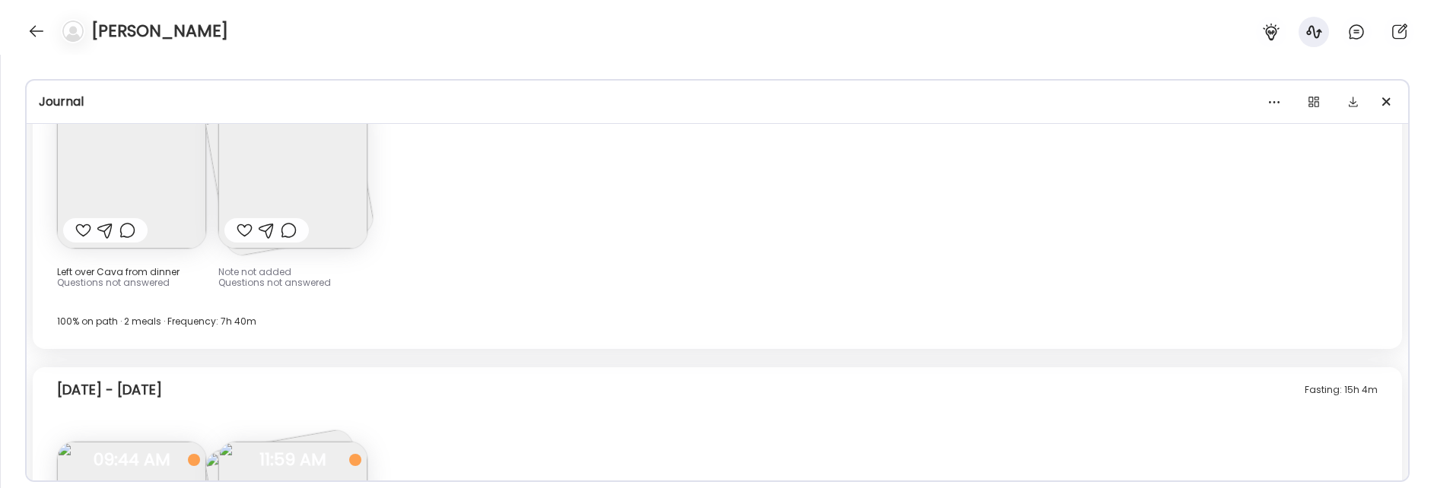
scroll to position [3813, 0]
click at [341, 212] on img at bounding box center [292, 180] width 149 height 149
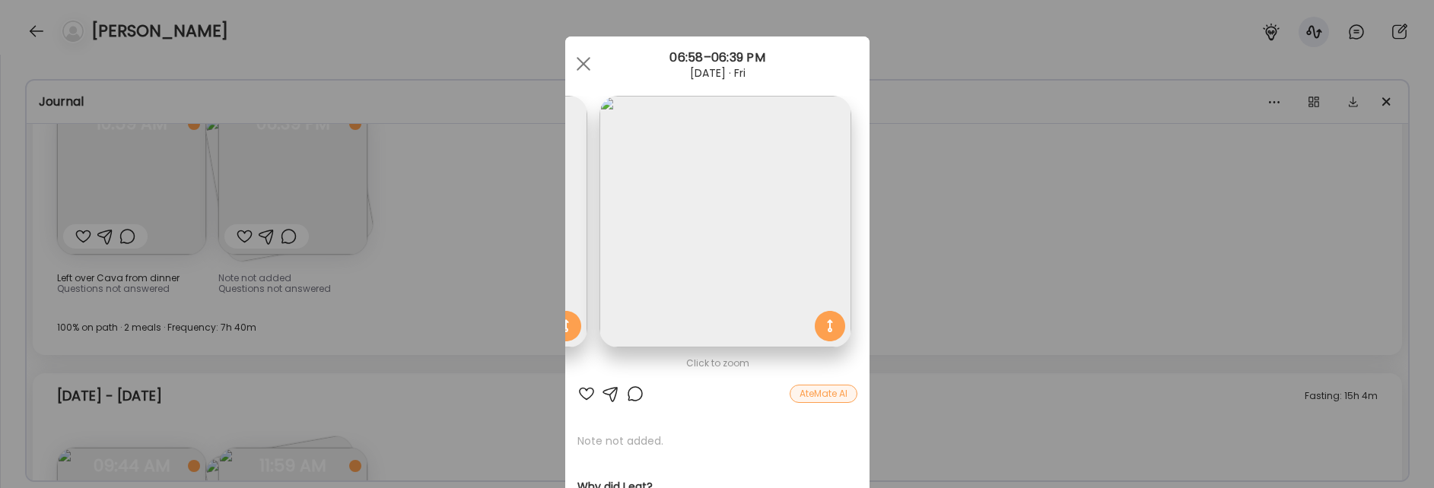
scroll to position [0, 0]
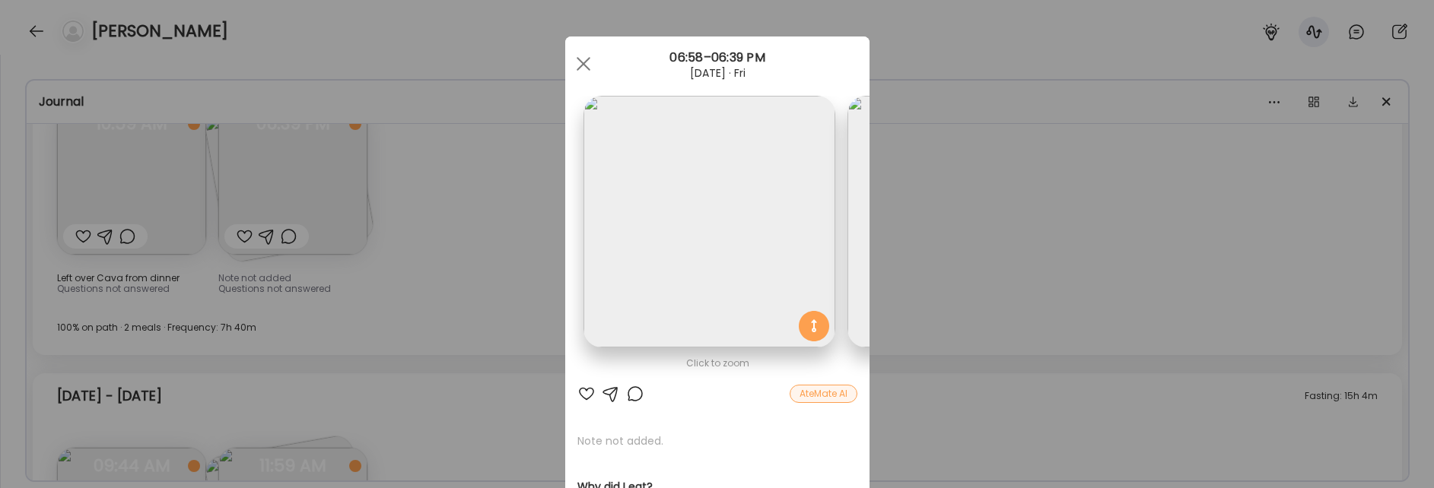
click at [444, 371] on div "Ate Coach Dashboard Wahoo! It’s official Take a moment to set up your Coach Pro…" at bounding box center [717, 244] width 1434 height 488
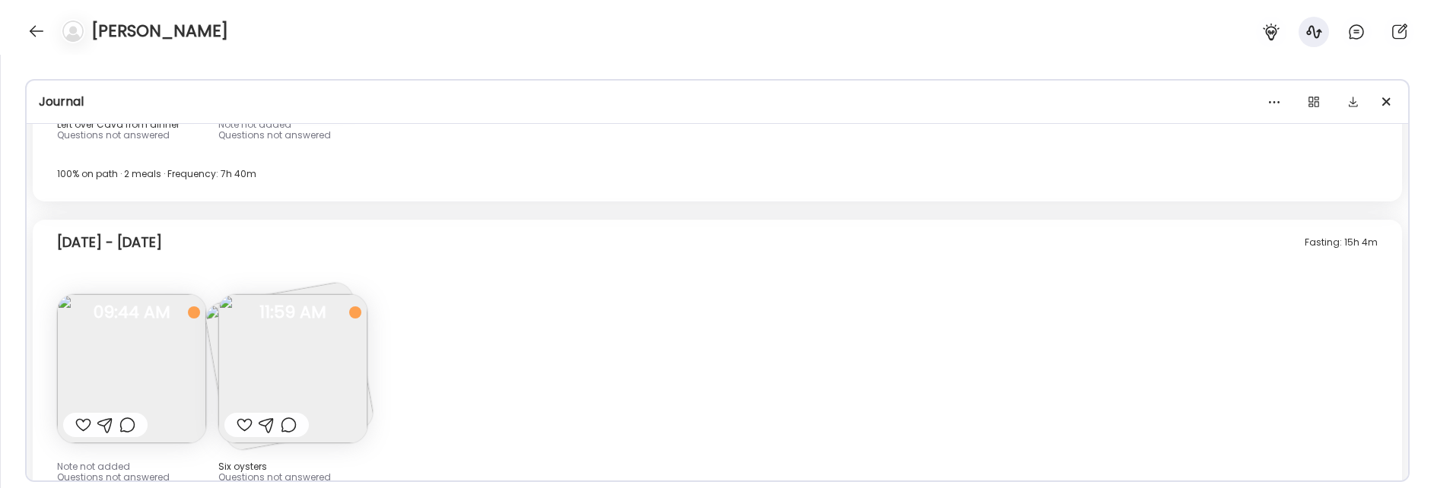
scroll to position [4035, 0]
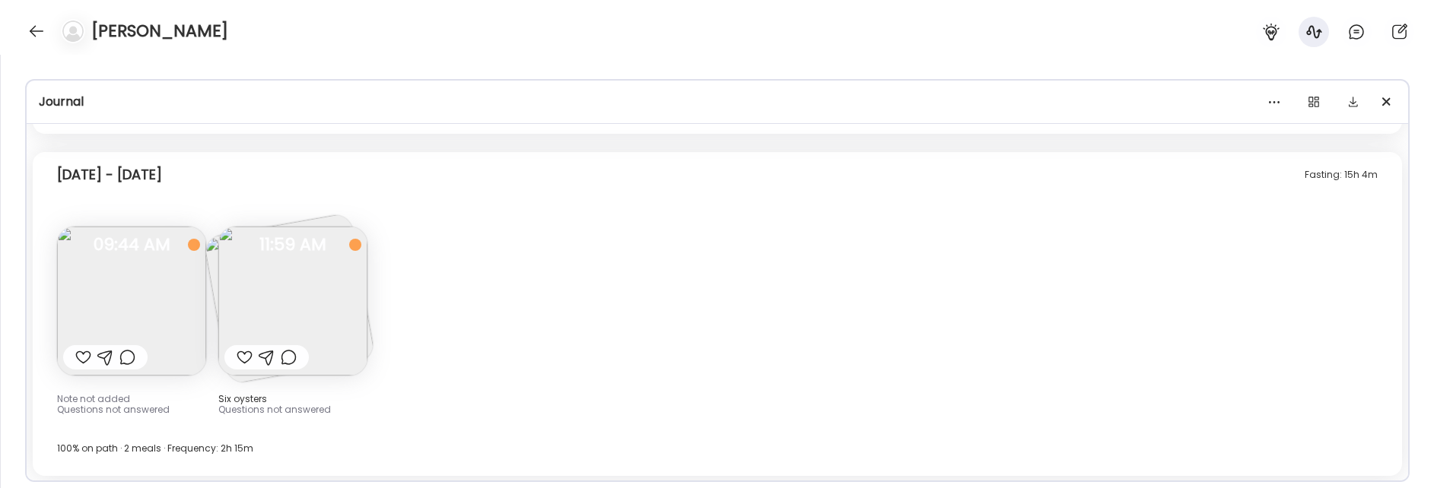
click at [184, 323] on img at bounding box center [131, 301] width 149 height 149
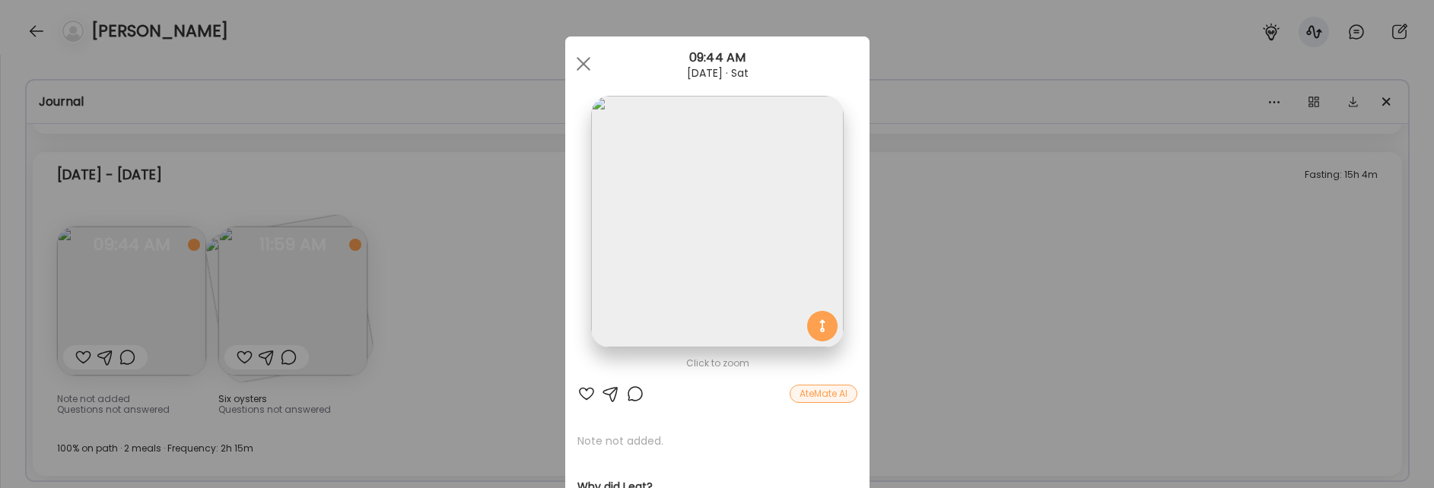
click at [537, 259] on div "Ate Coach Dashboard Wahoo! It’s official Take a moment to set up your Coach Pro…" at bounding box center [717, 244] width 1434 height 488
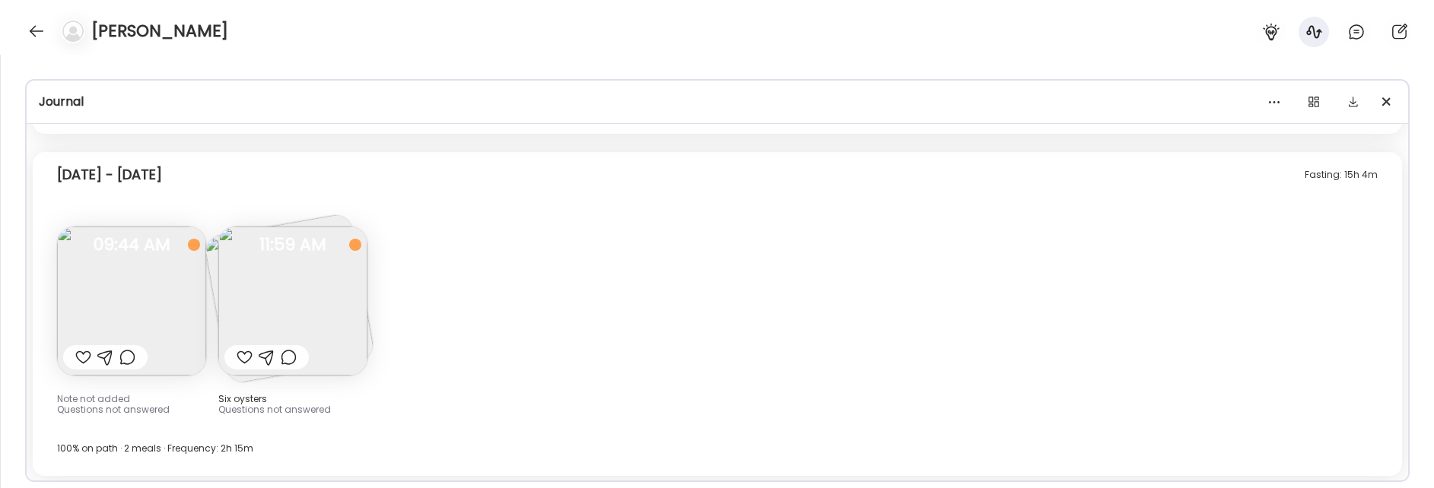
click at [344, 269] on img at bounding box center [292, 301] width 149 height 149
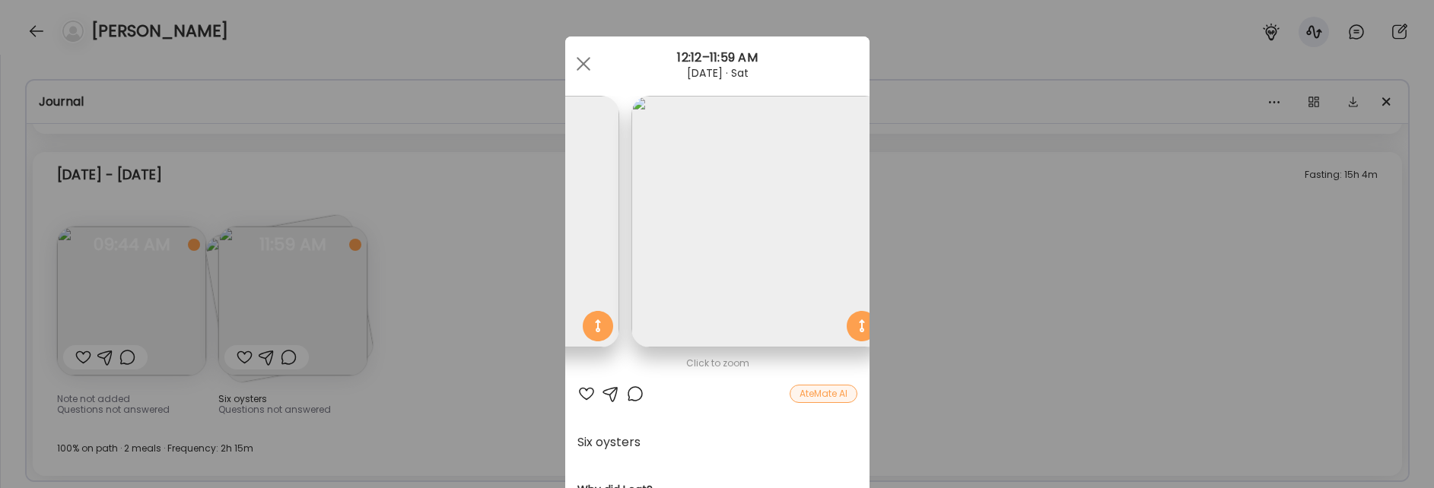
scroll to position [0, 248]
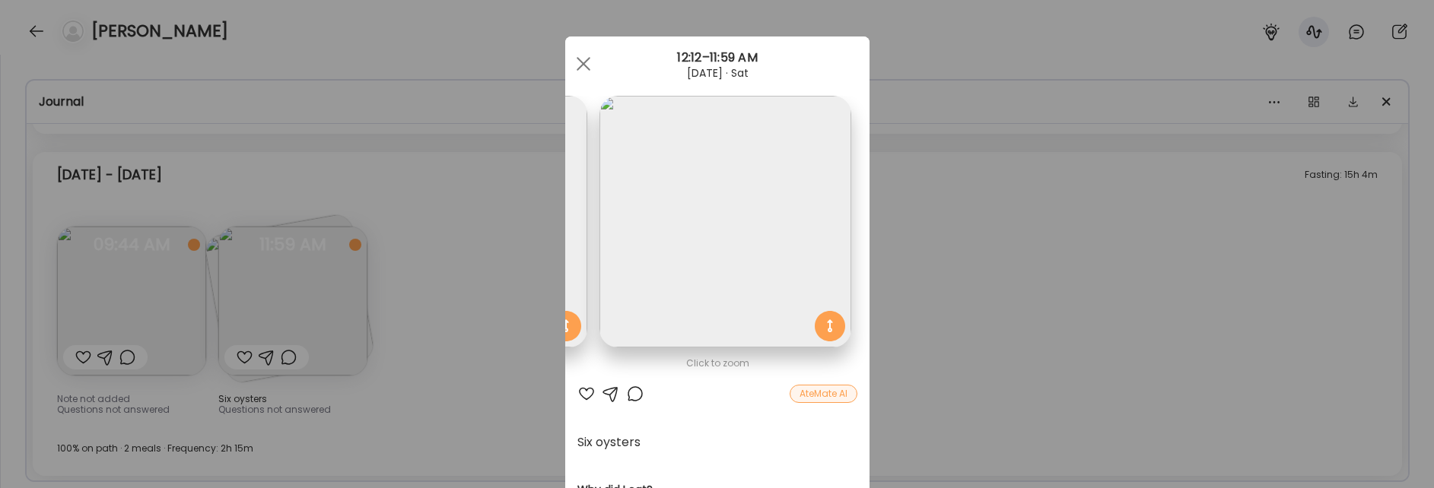
click at [969, 345] on div "Ate Coach Dashboard Wahoo! It’s official Take a moment to set up your Coach Pro…" at bounding box center [717, 244] width 1434 height 488
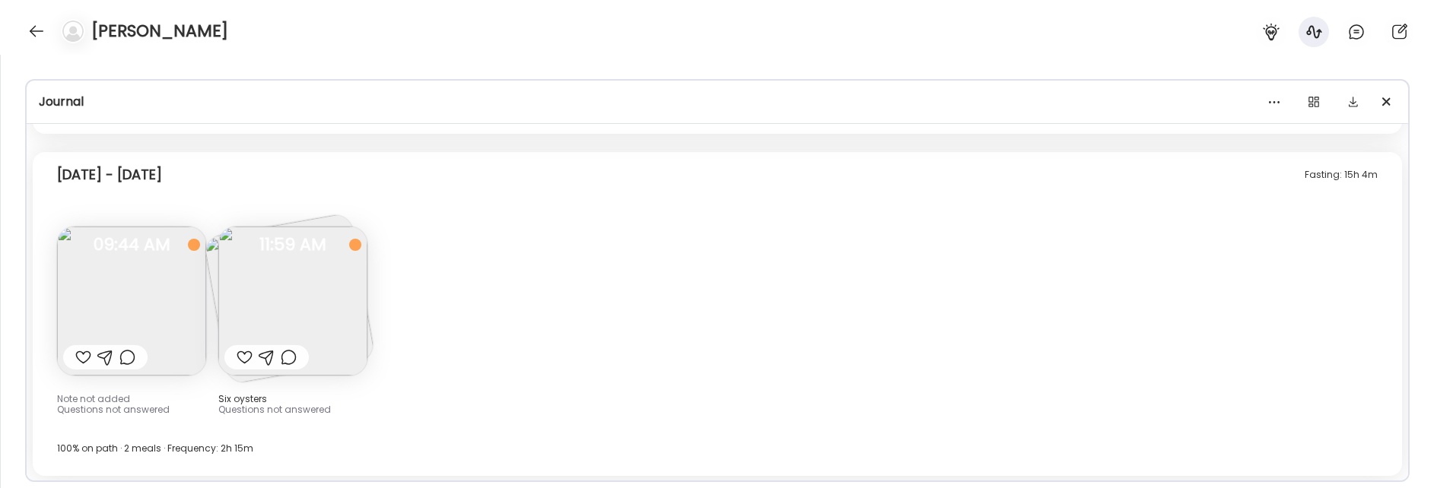
click at [533, 170] on div "Fasting: 15h 4m Saturday - Oct 04" at bounding box center [717, 178] width 1321 height 49
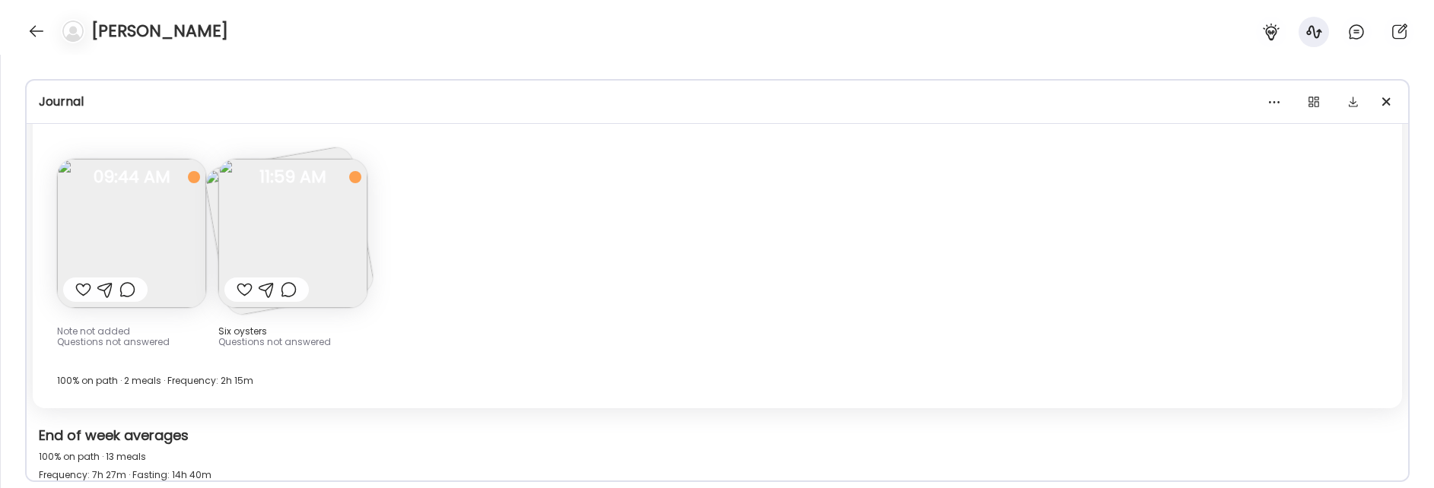
scroll to position [4095, 0]
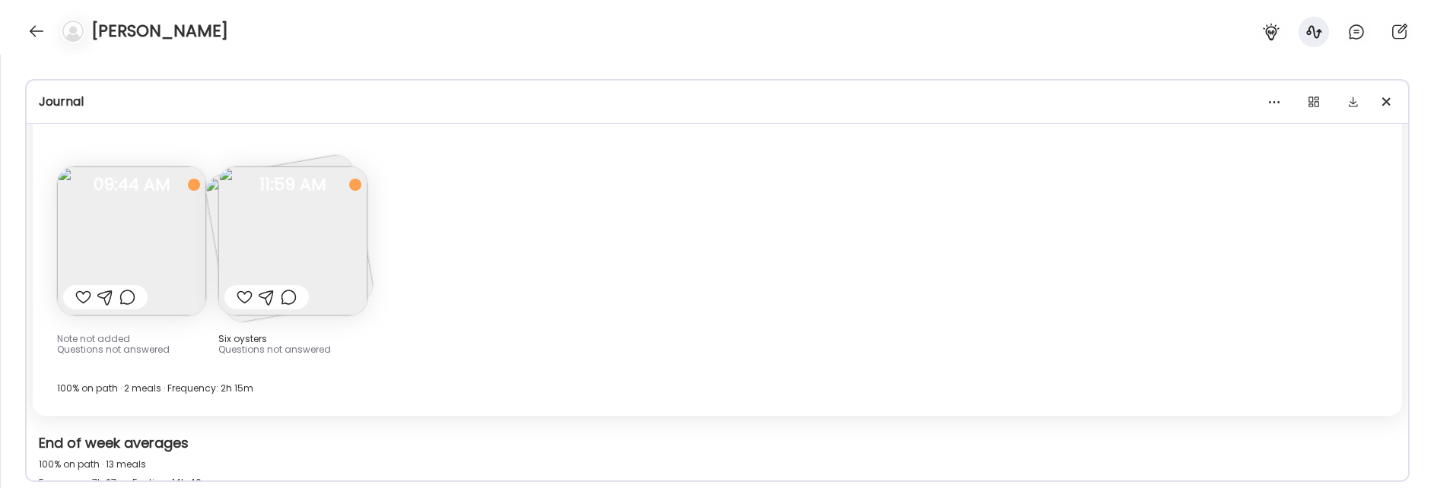
click at [310, 250] on img at bounding box center [292, 241] width 149 height 149
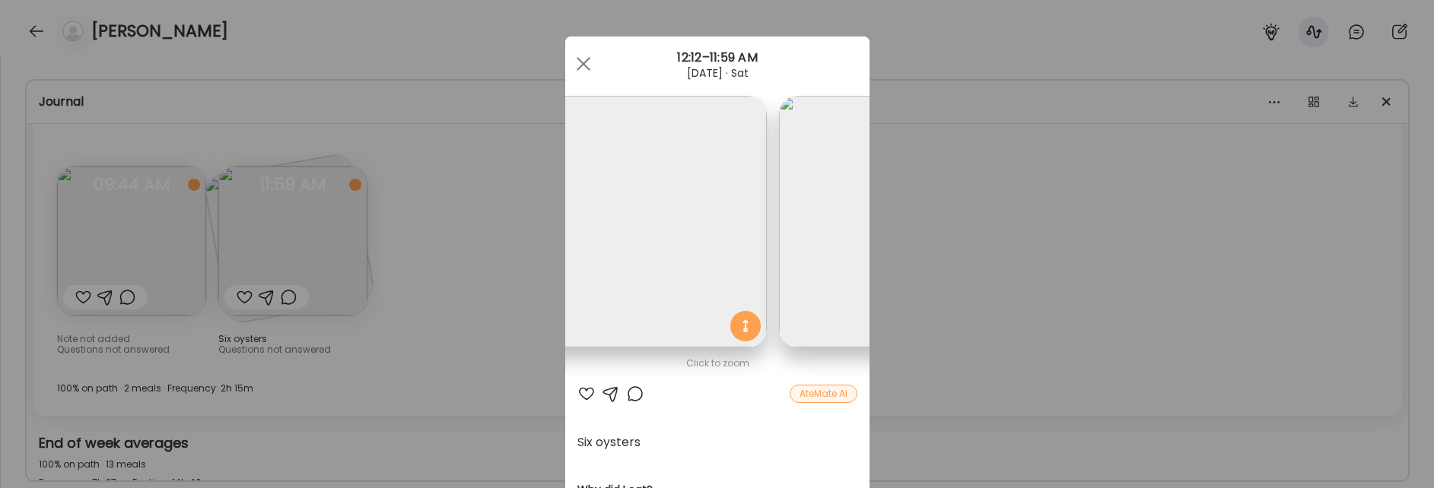
scroll to position [0, 248]
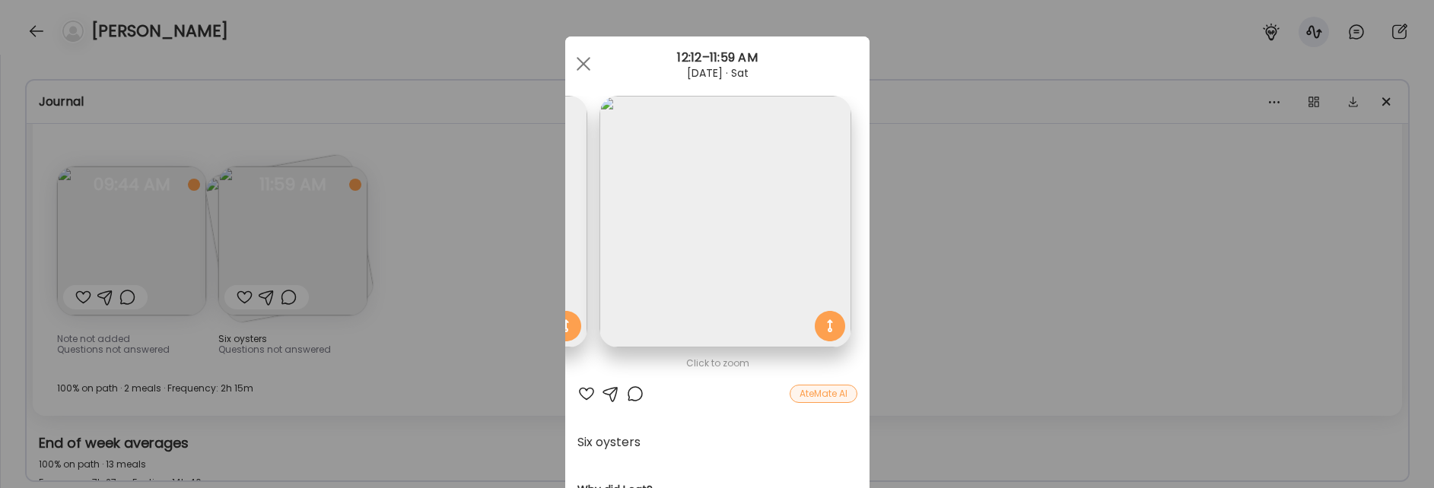
click at [951, 320] on div "Ate Coach Dashboard Wahoo! It’s official Take a moment to set up your Coach Pro…" at bounding box center [717, 244] width 1434 height 488
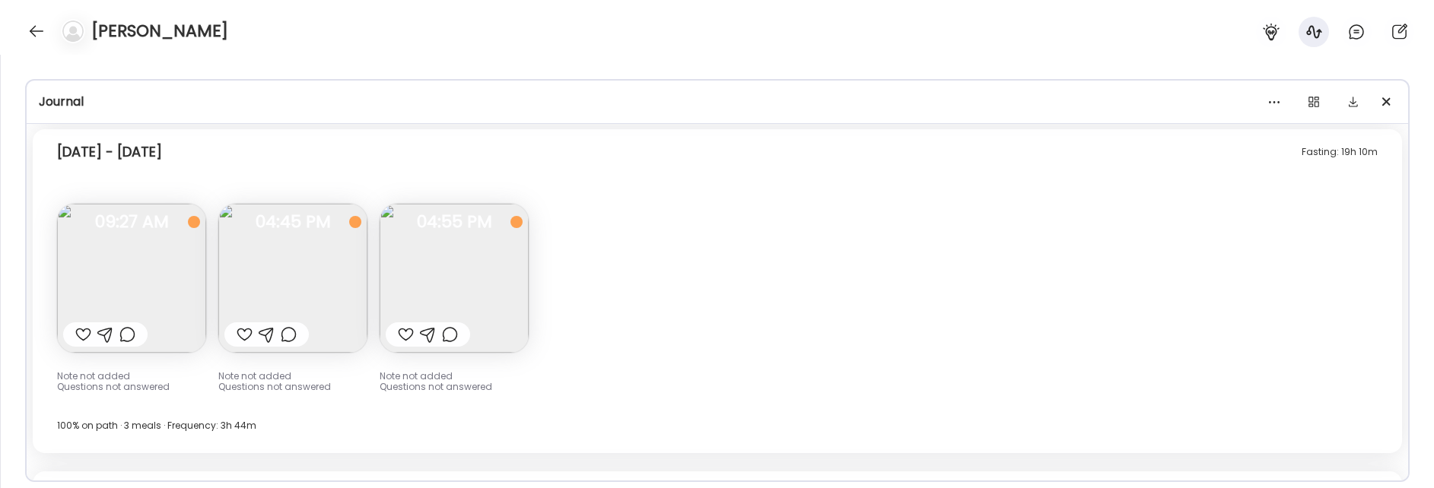
scroll to position [4859, 0]
click at [300, 275] on img at bounding box center [292, 277] width 149 height 149
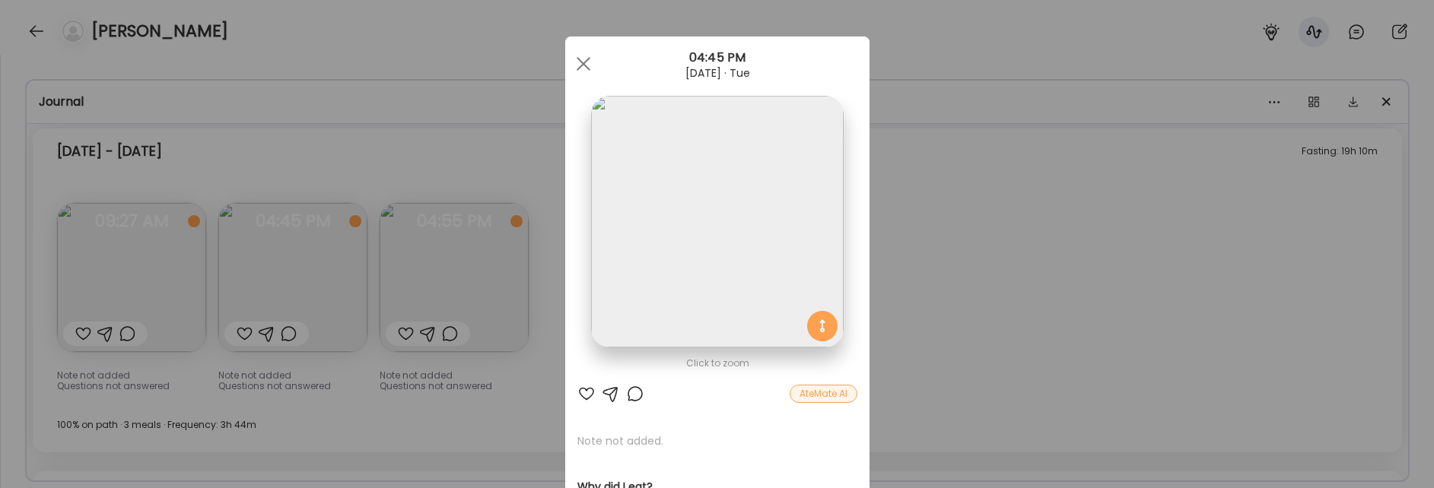
click at [402, 139] on div "Ate Coach Dashboard Wahoo! It’s official Take a moment to set up your Coach Pro…" at bounding box center [717, 244] width 1434 height 488
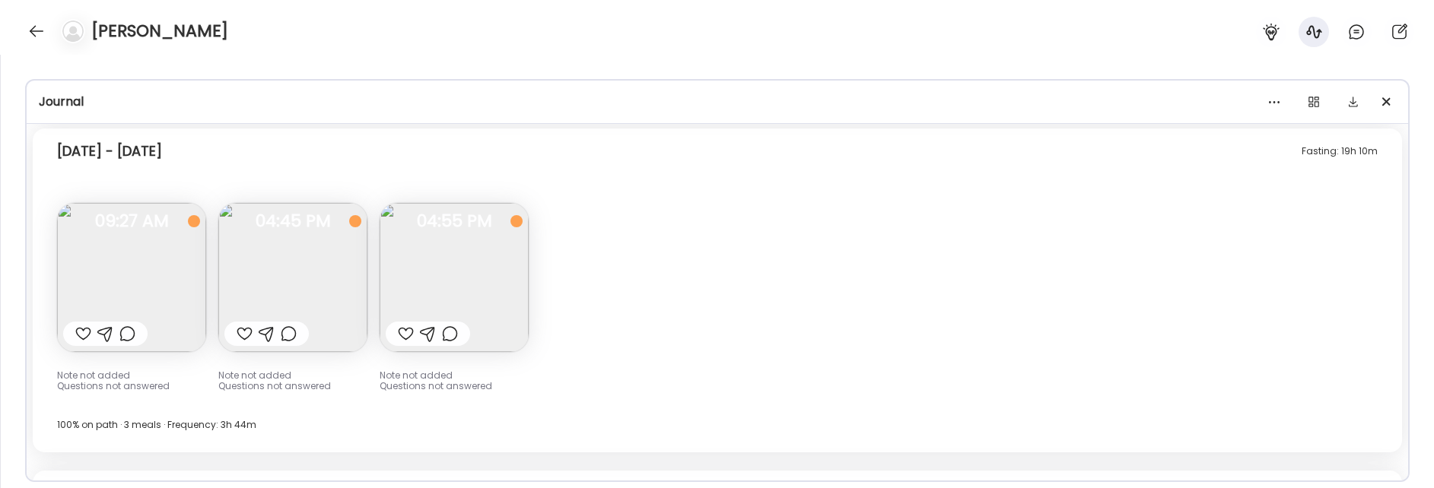
click at [434, 325] on div at bounding box center [428, 334] width 16 height 18
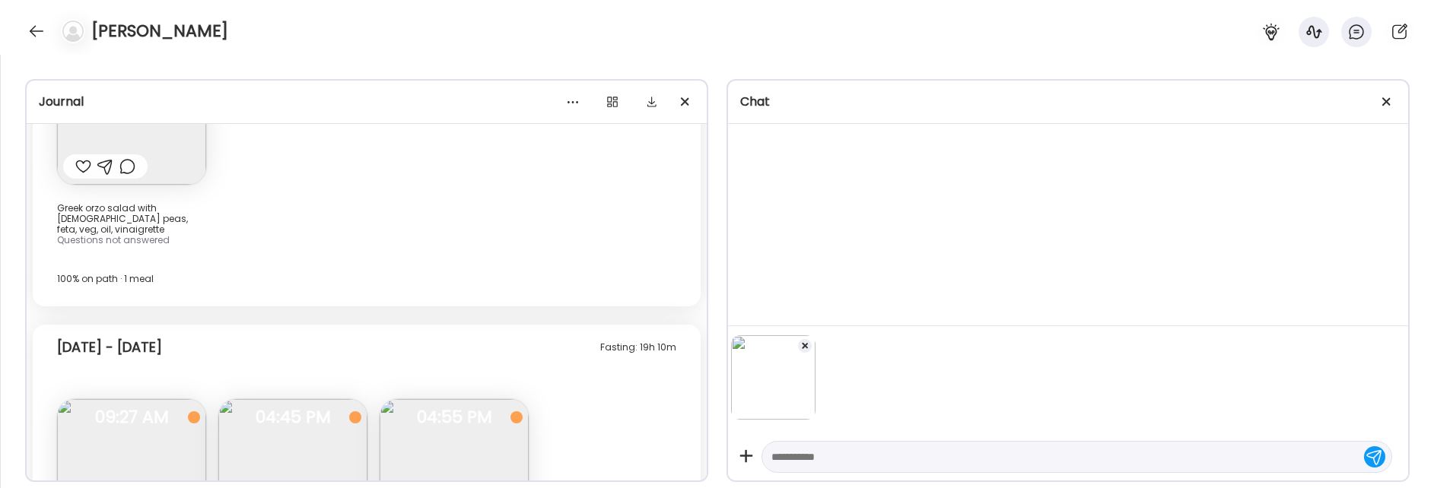
scroll to position [5055, 0]
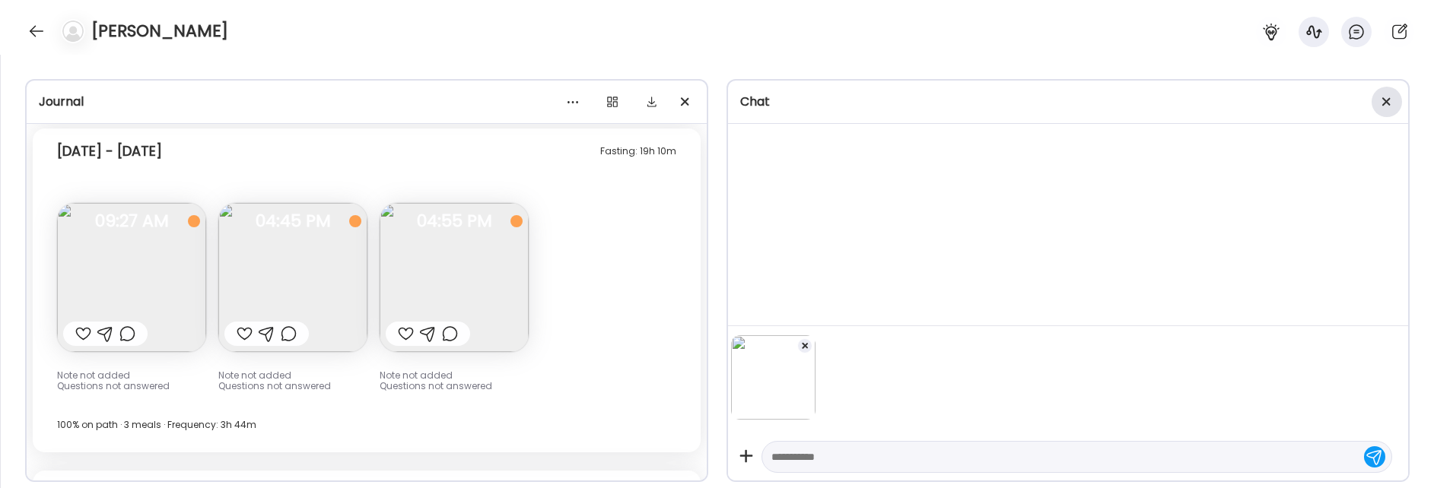
click at [1390, 107] on div at bounding box center [1387, 102] width 30 height 30
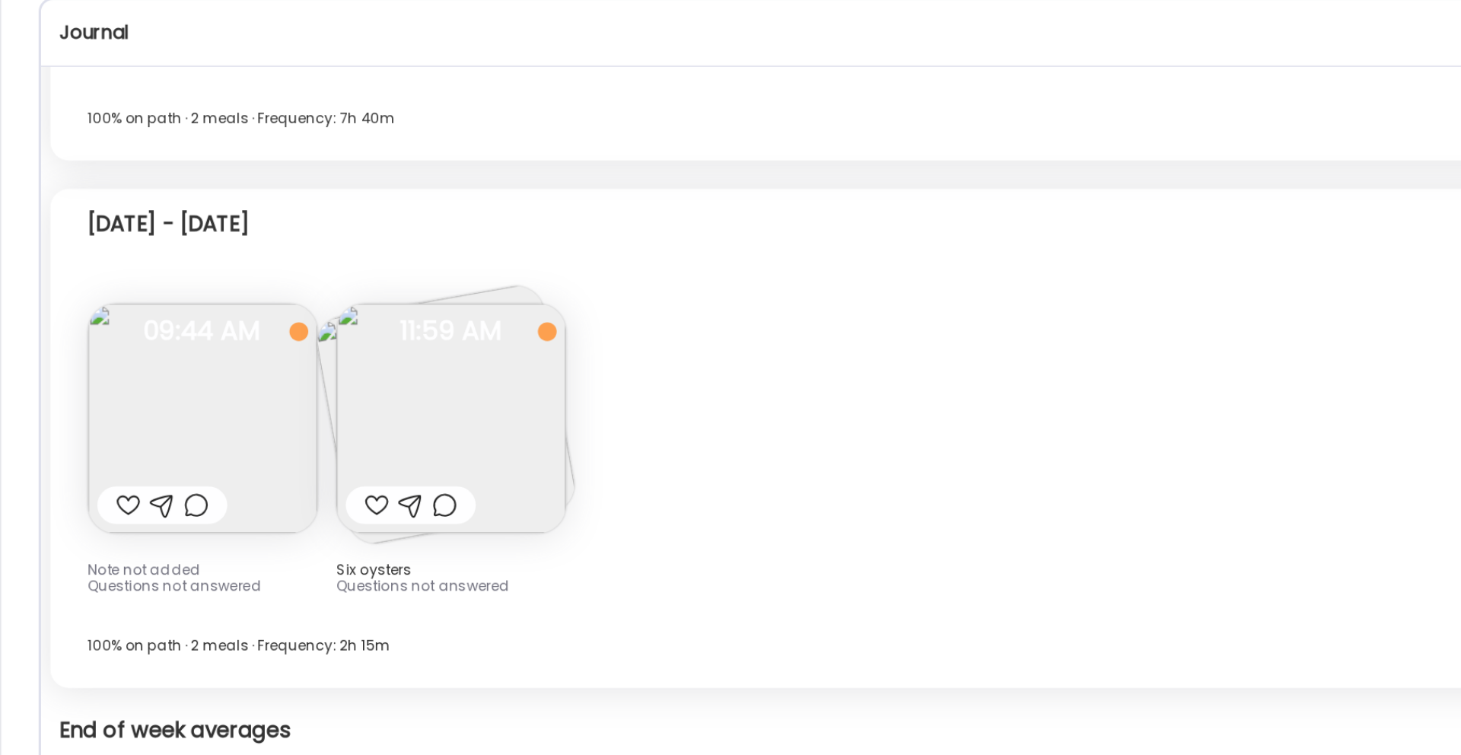
scroll to position [3990, 0]
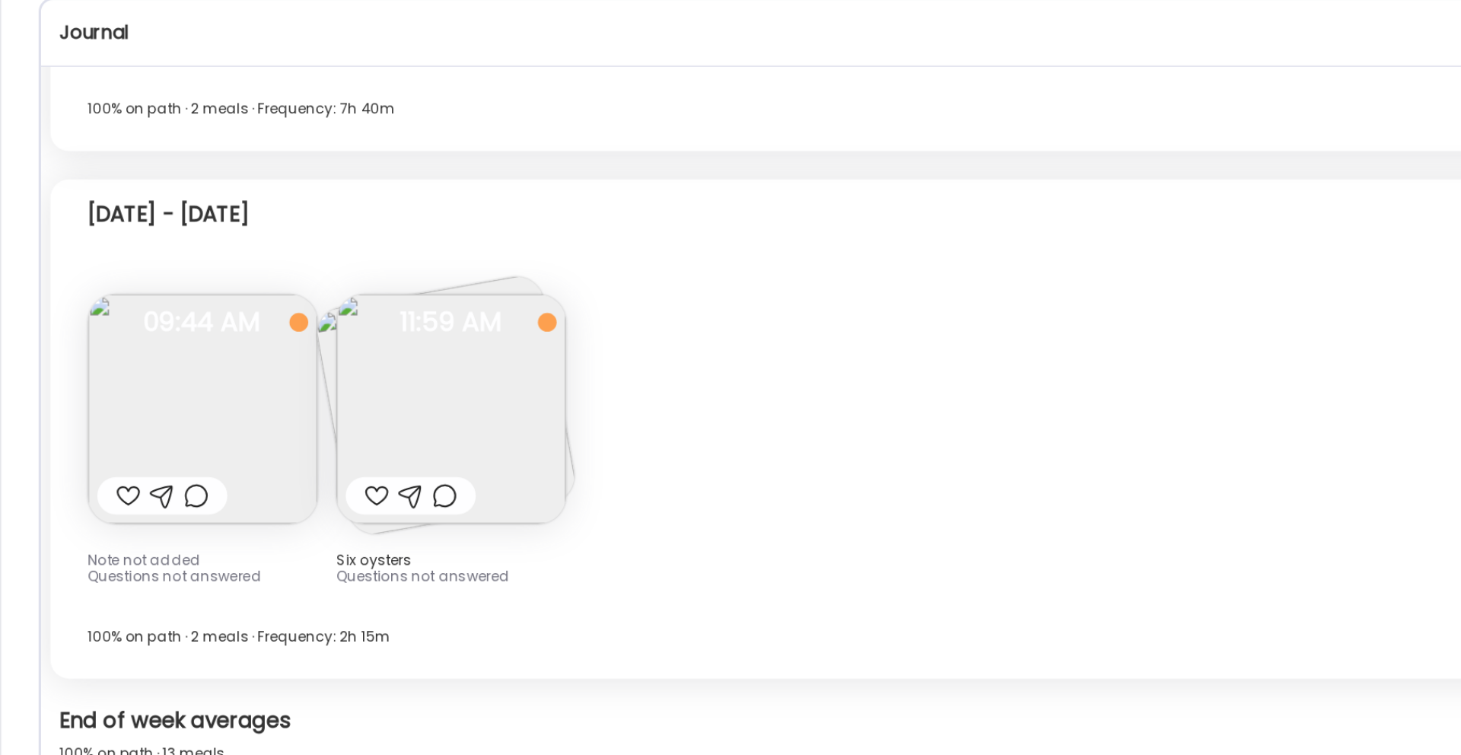
click at [338, 320] on img at bounding box center [292, 346] width 149 height 149
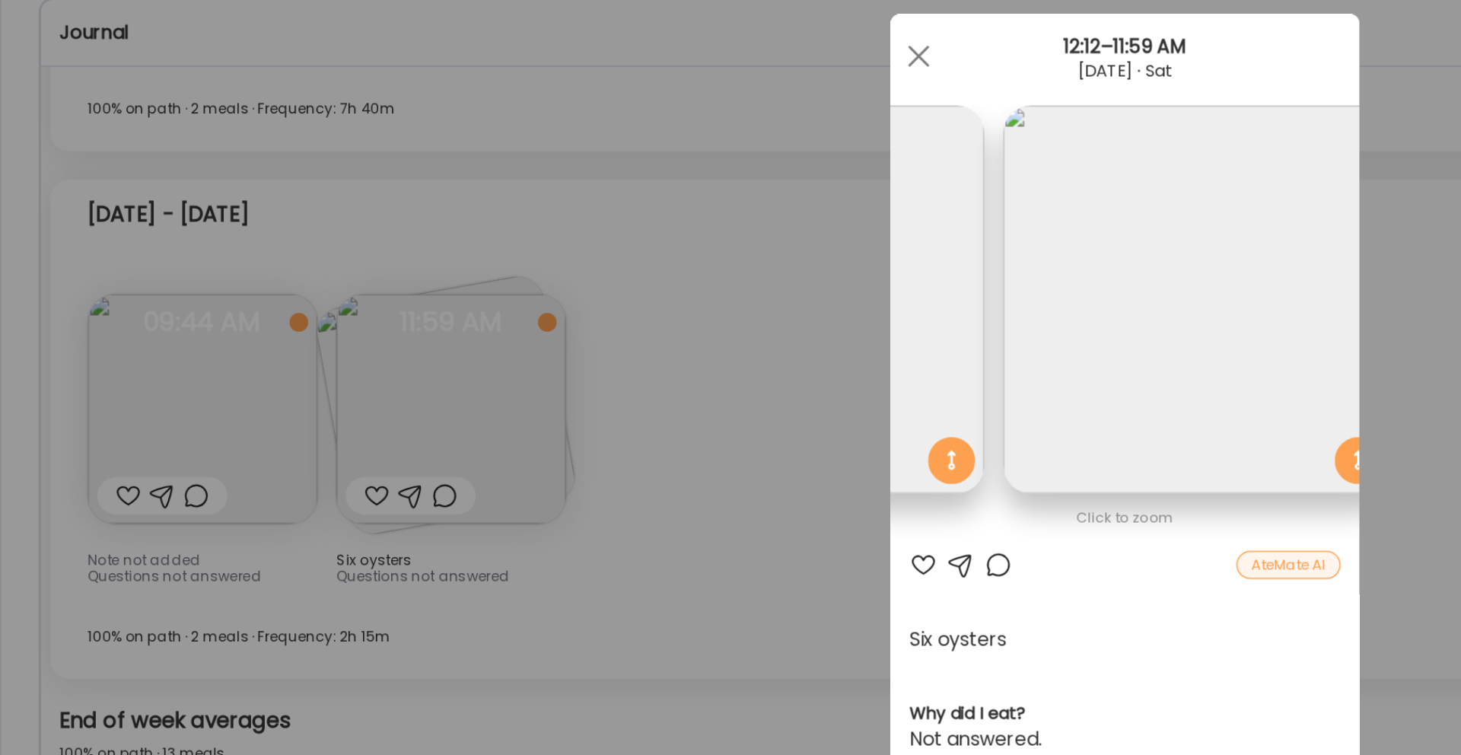
scroll to position [0, 248]
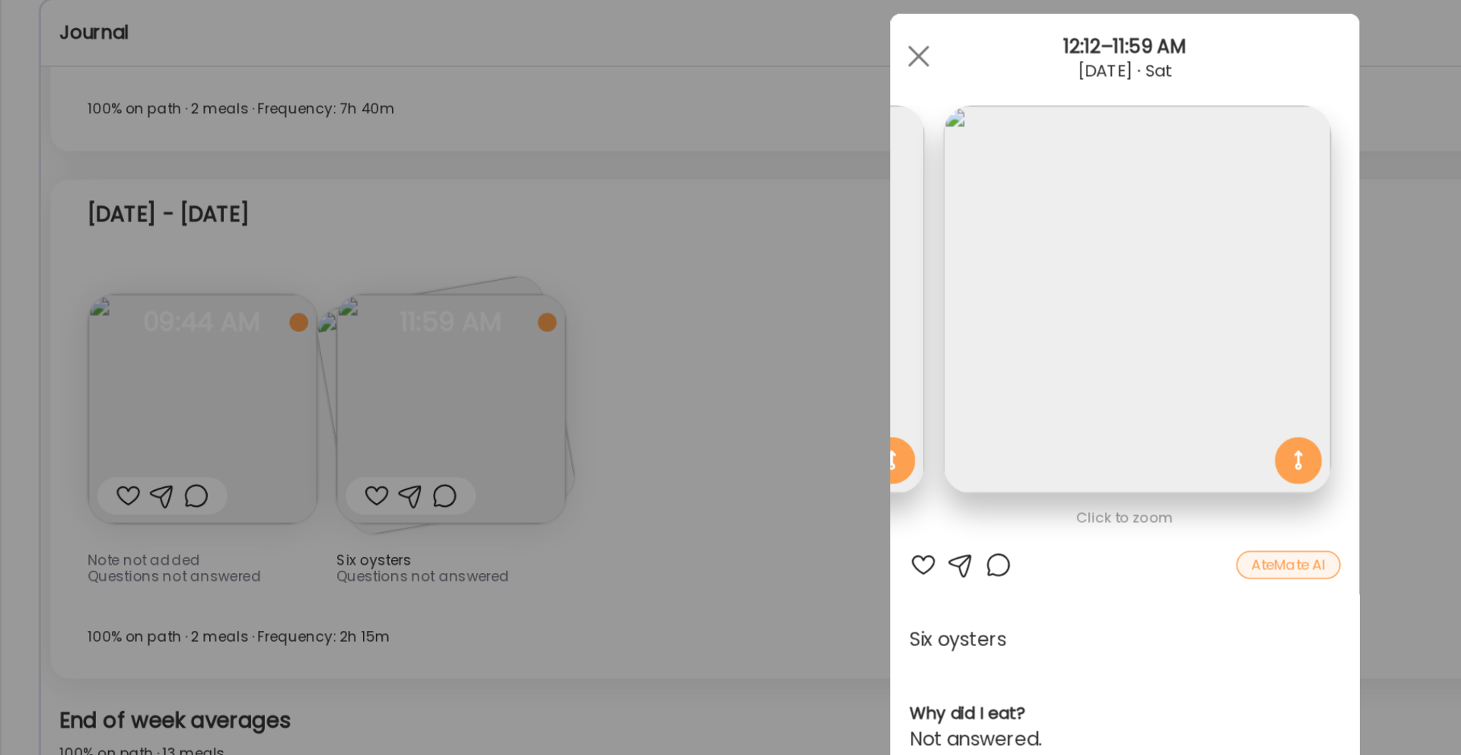
click at [487, 291] on div "Ate Coach Dashboard Wahoo! It’s official Take a moment to set up your Coach Pro…" at bounding box center [730, 377] width 1461 height 755
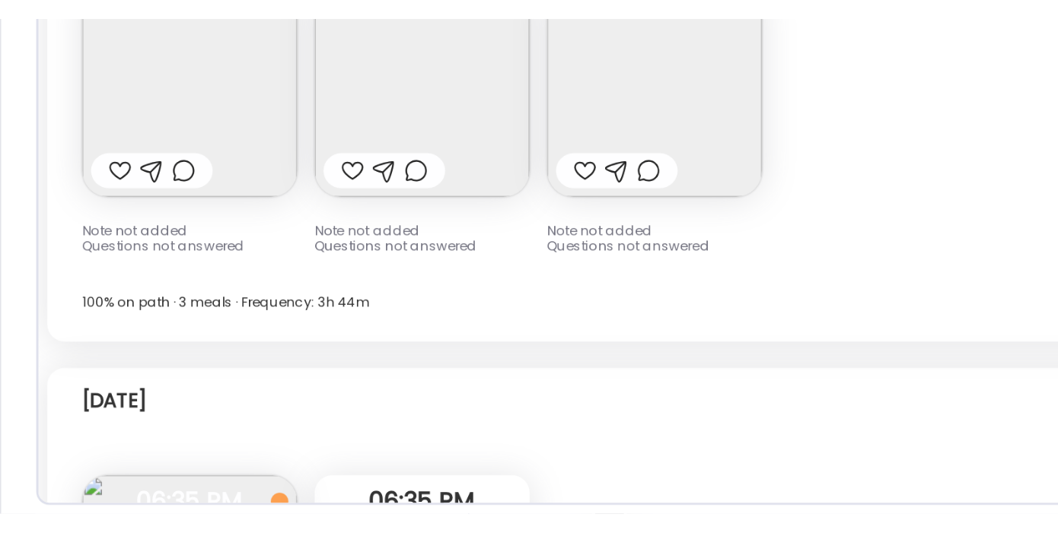
scroll to position [0, 0]
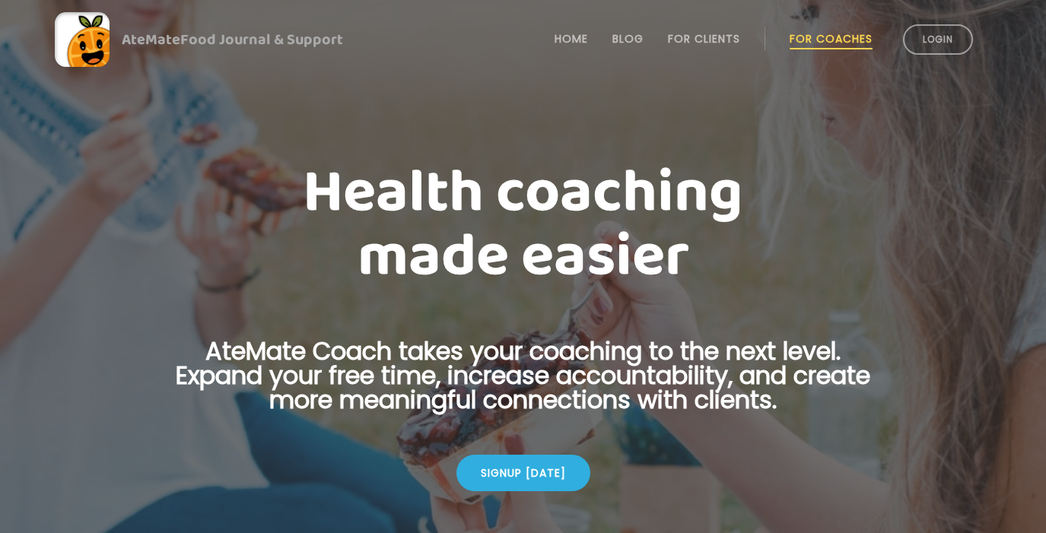
click at [935, 23] on li "Login" at bounding box center [938, 39] width 82 height 67
click at [936, 42] on link "Login" at bounding box center [938, 39] width 70 height 30
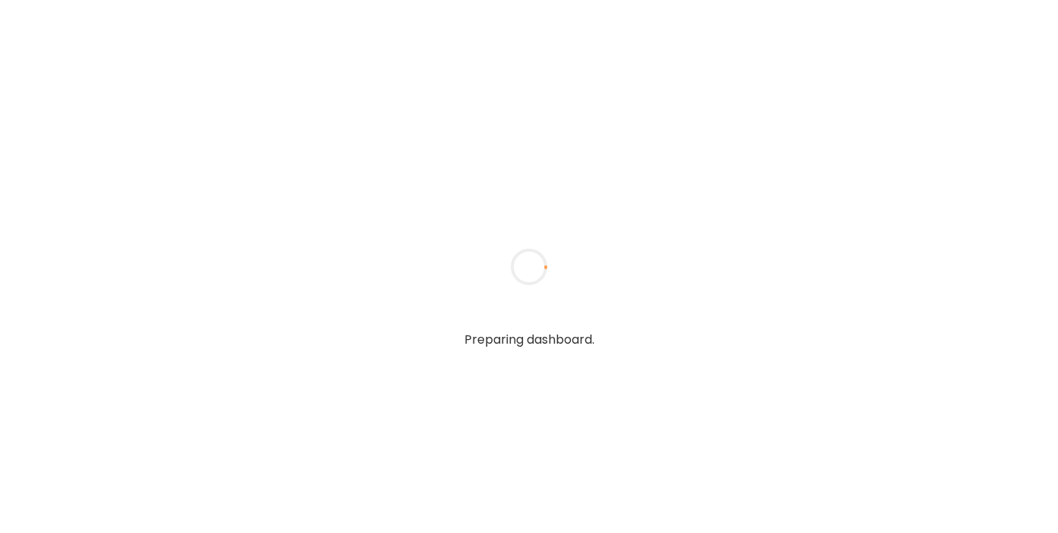
type input "**********"
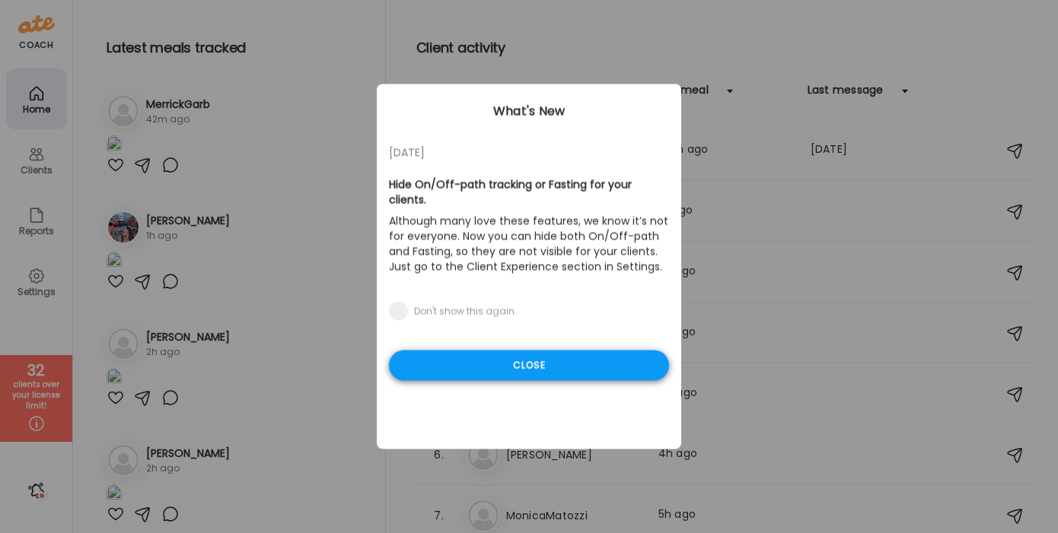
click at [587, 352] on div "Close" at bounding box center [529, 366] width 280 height 30
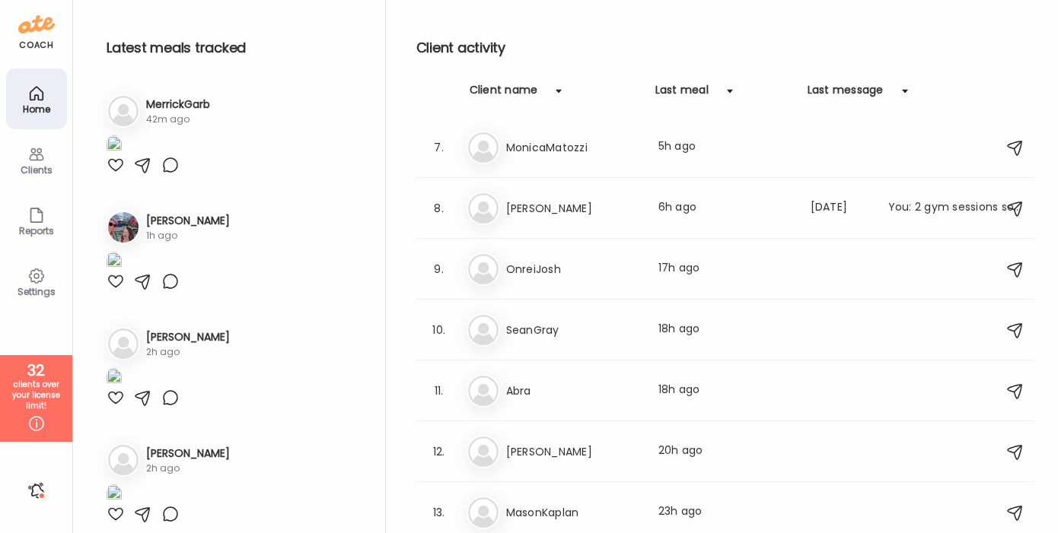
scroll to position [372, 0]
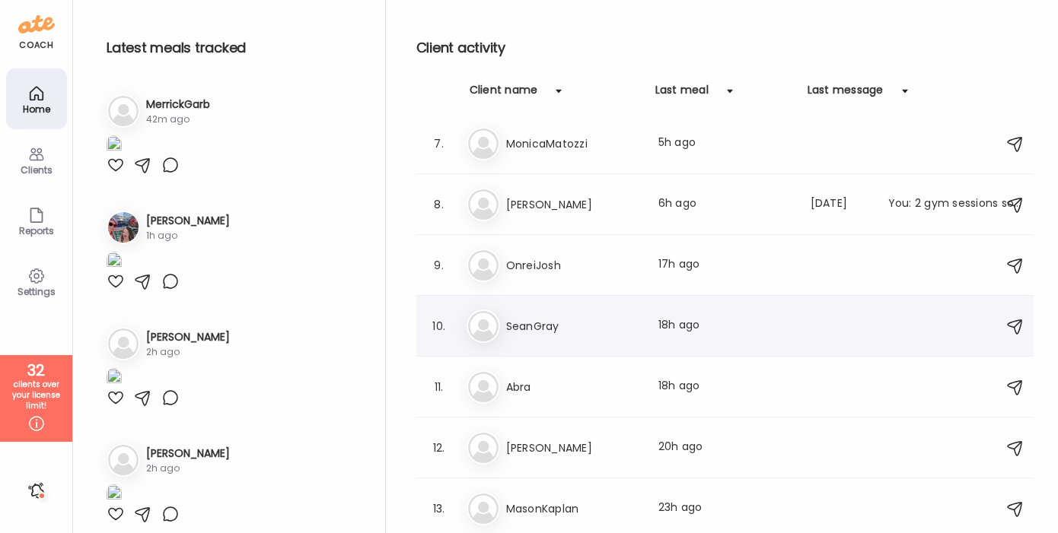
click at [548, 333] on h3 "SeanGray" at bounding box center [573, 326] width 134 height 18
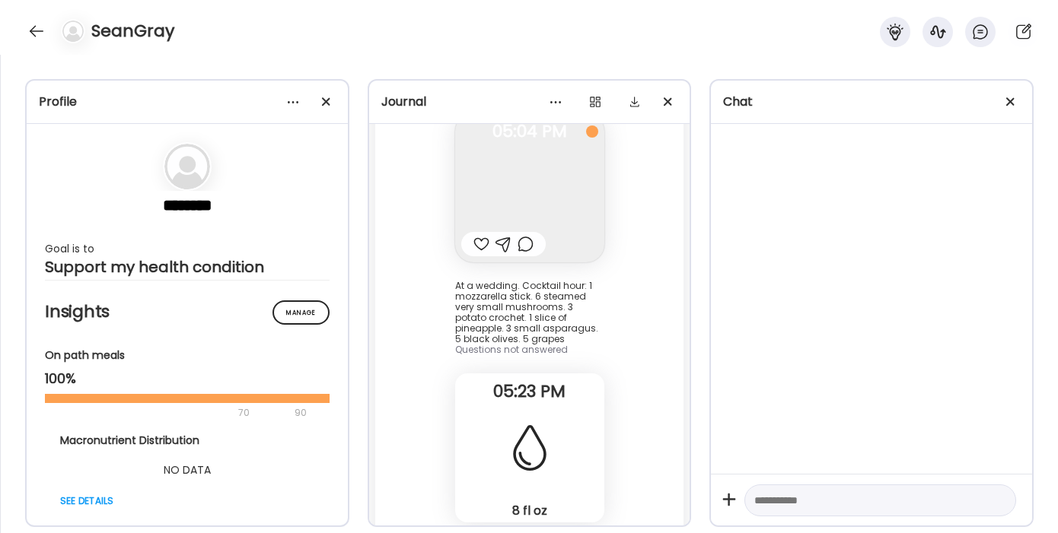
scroll to position [11477, 0]
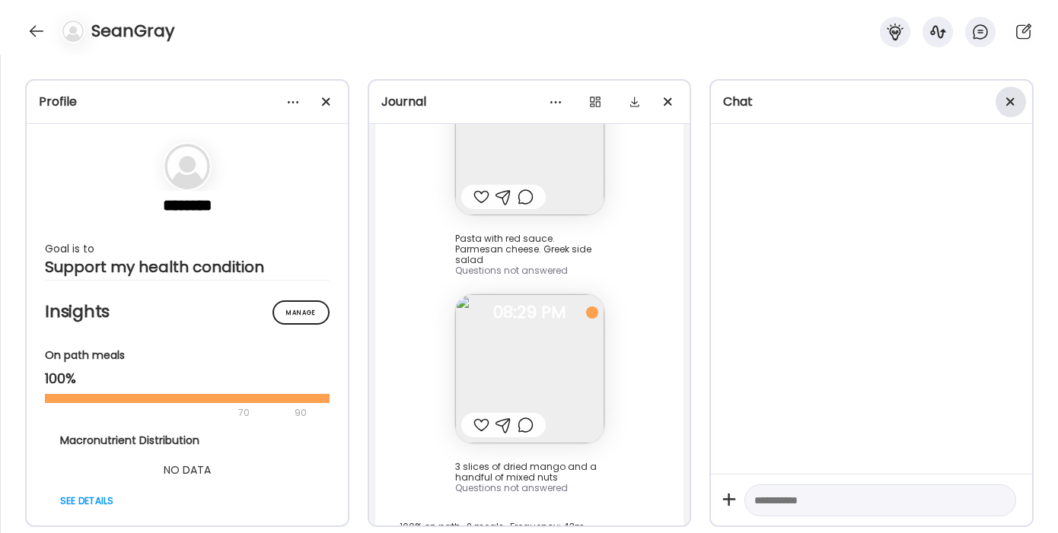
click at [1007, 102] on span at bounding box center [1010, 101] width 8 height 8
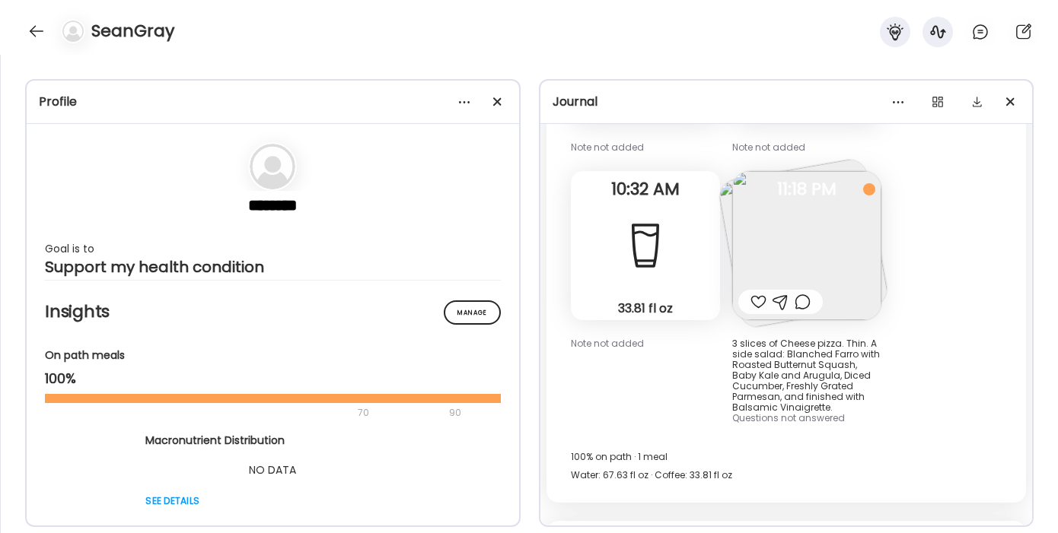
scroll to position [2847, 0]
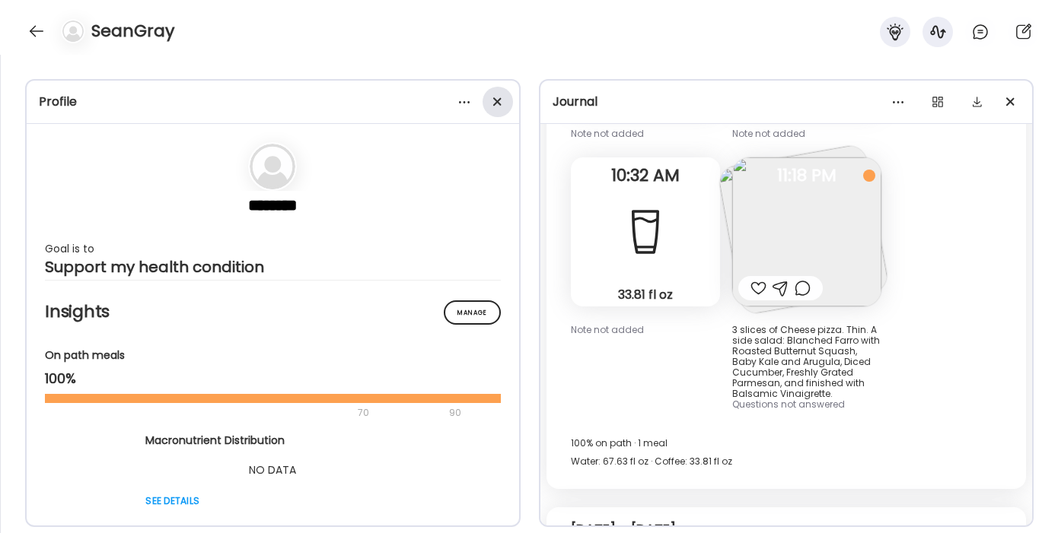
click at [492, 113] on div at bounding box center [497, 102] width 30 height 30
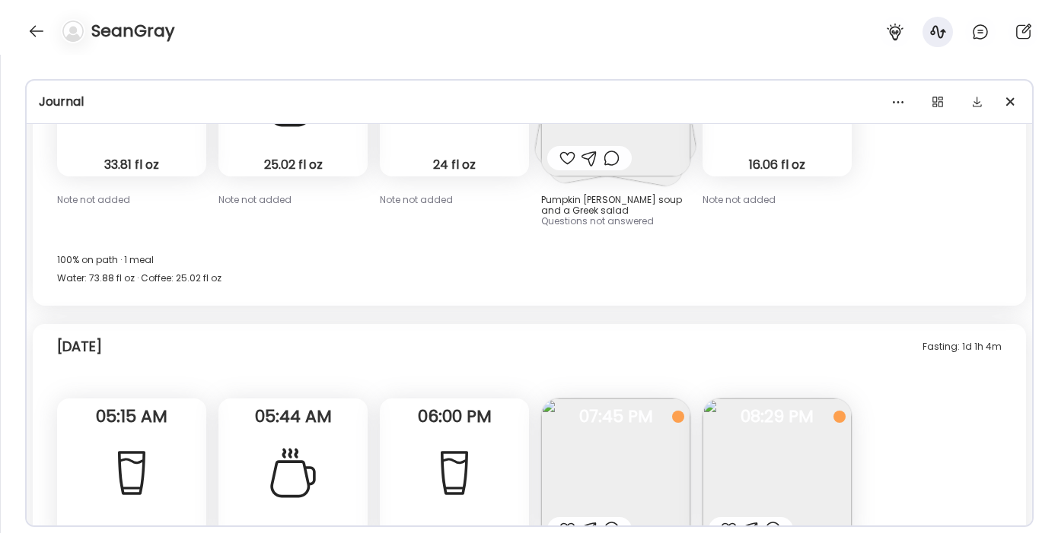
scroll to position [4553, 0]
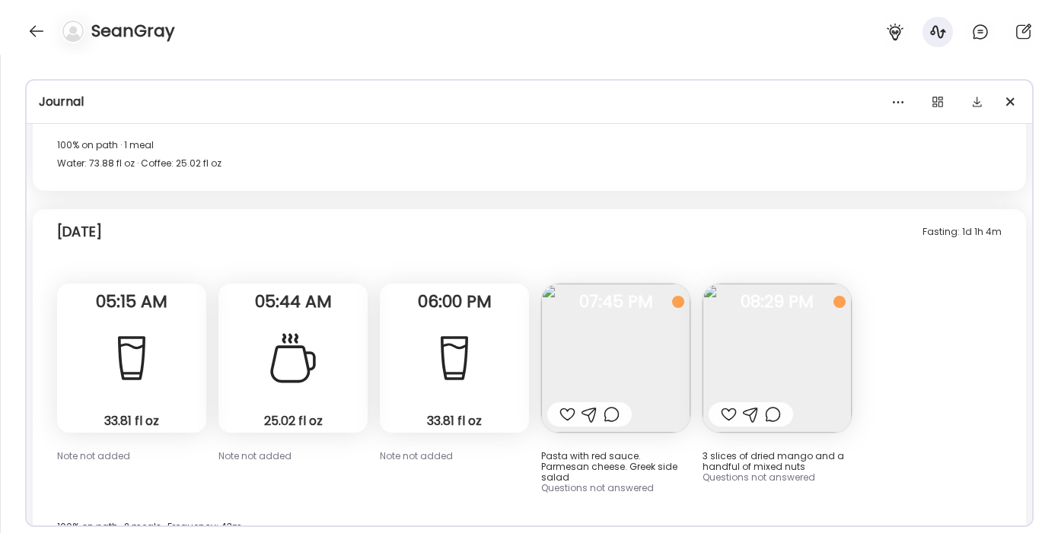
click at [853, 211] on div "Fasting: 1d 1h 4m Yesterday" at bounding box center [529, 235] width 944 height 49
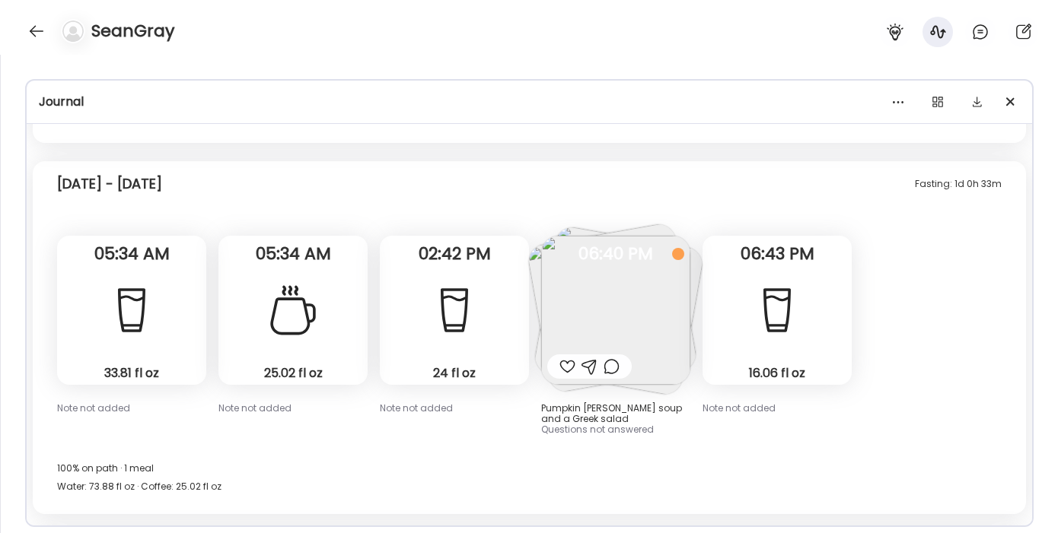
scroll to position [433, 0]
